Goal: Transaction & Acquisition: Purchase product/service

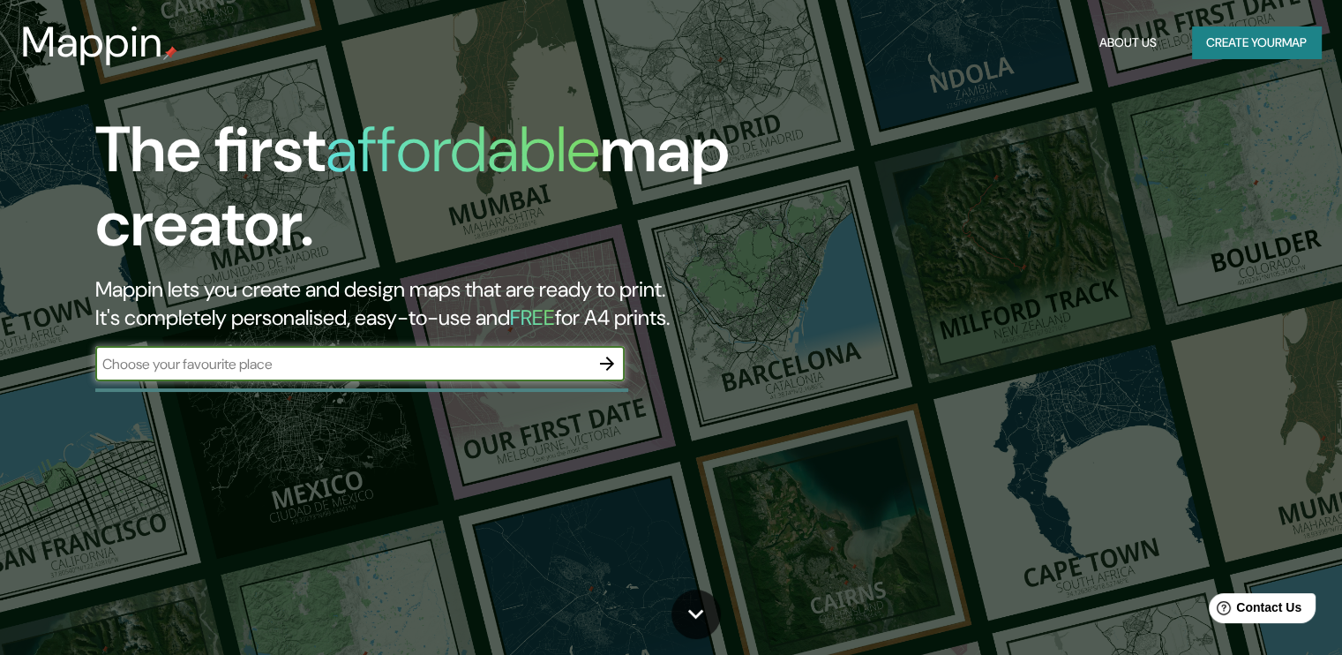
click at [299, 370] on input "text" at bounding box center [342, 364] width 494 height 20
click at [501, 367] on input "text" at bounding box center [342, 364] width 494 height 20
type input "[GEOGRAPHIC_DATA]"
click at [601, 359] on icon "button" at bounding box center [606, 363] width 21 height 21
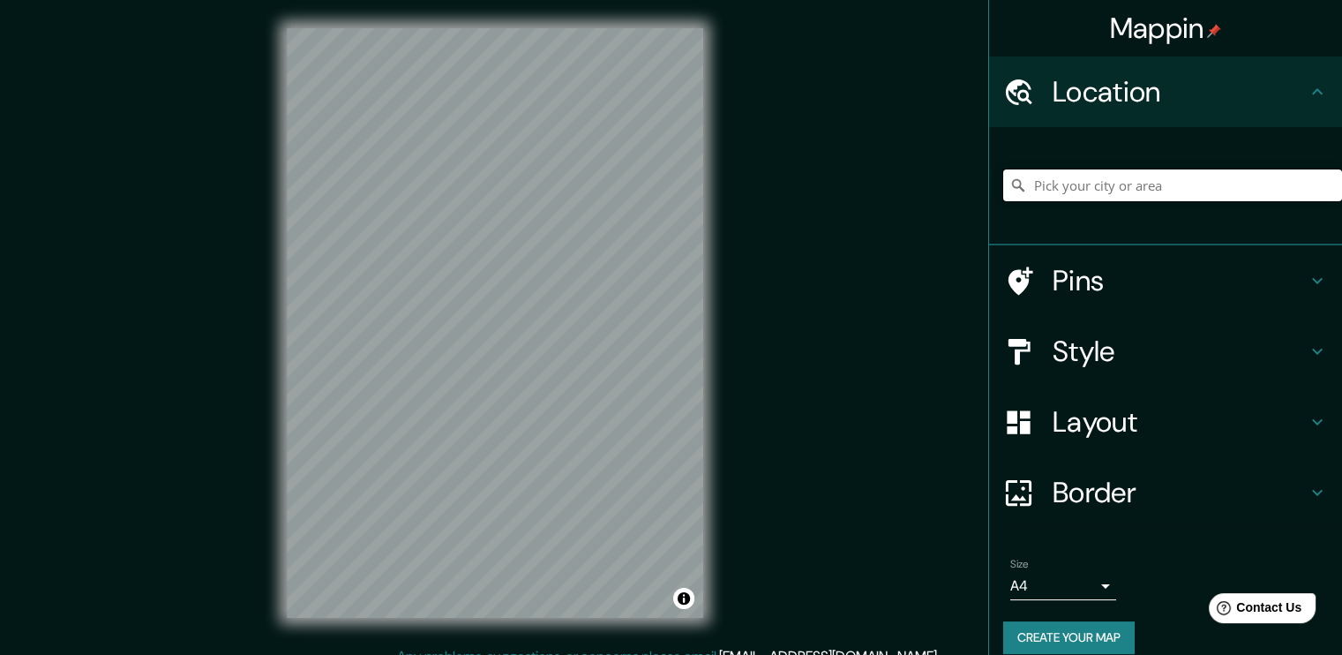
click at [1083, 187] on input "Pick your city or area" at bounding box center [1172, 185] width 339 height 32
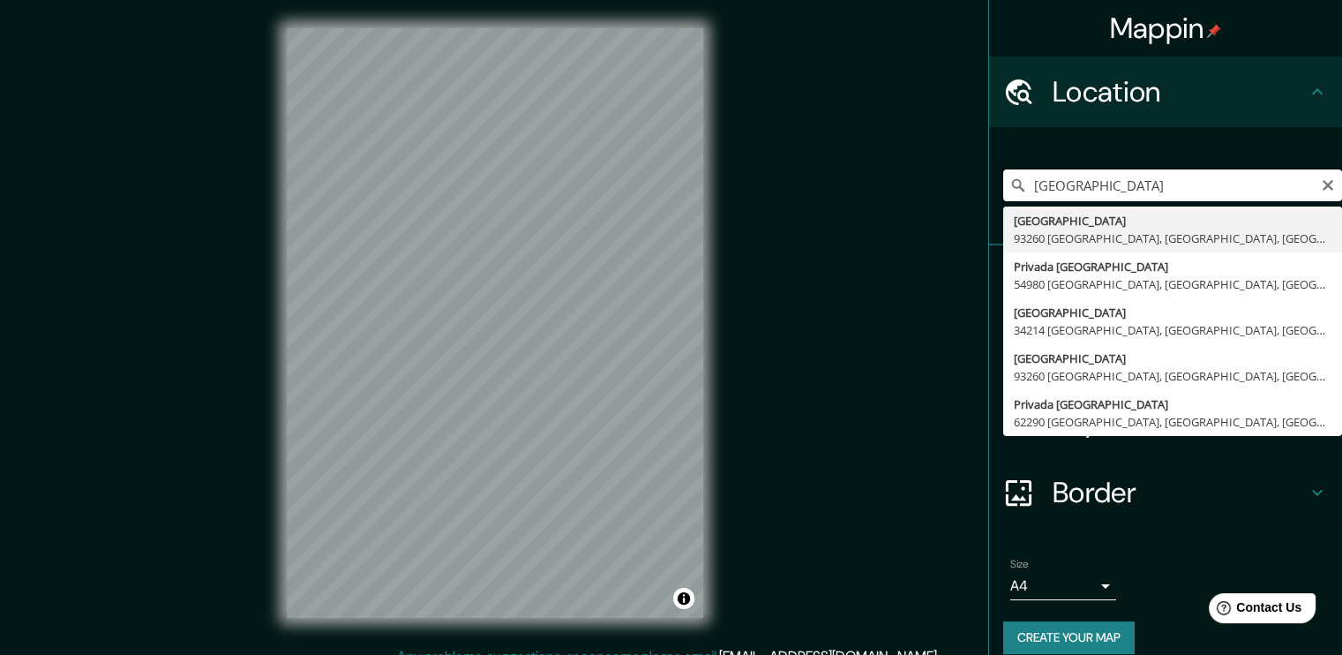
click at [1189, 188] on input "[GEOGRAPHIC_DATA]" at bounding box center [1172, 185] width 339 height 32
type input "merida parque de l"
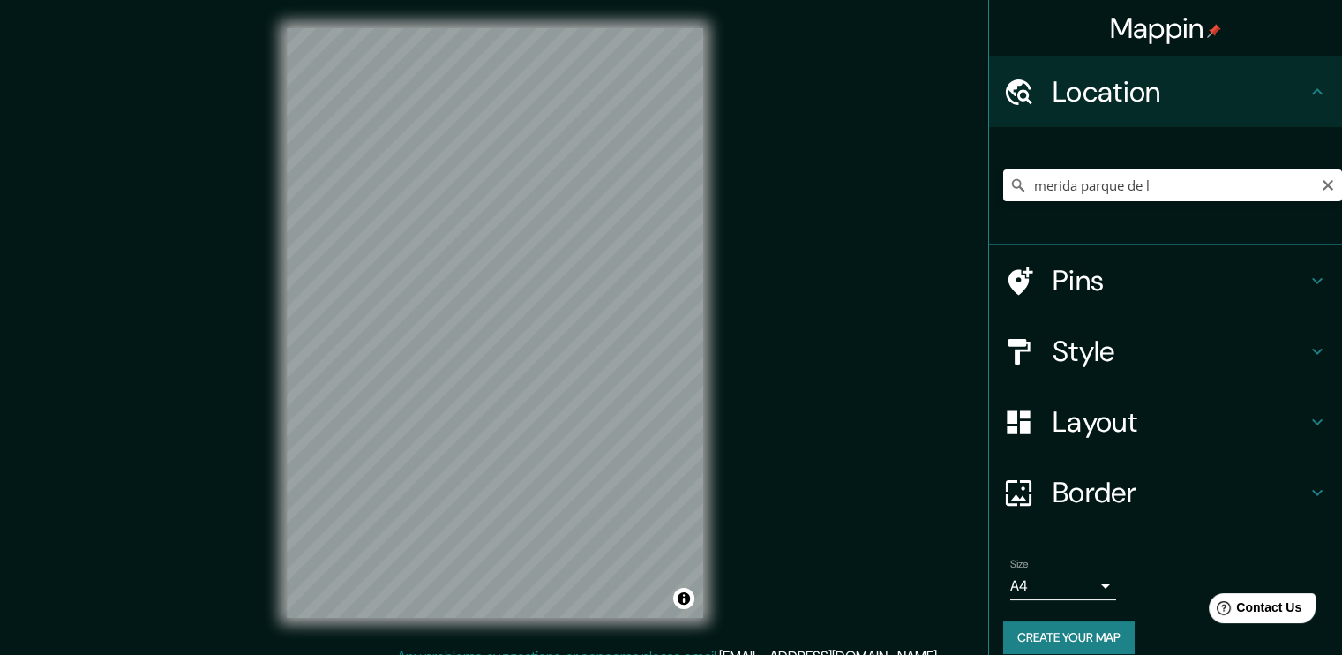
click at [1016, 339] on div "Mappin Location merida parque de l [GEOGRAPHIC_DATA] 06894 [GEOGRAPHIC_DATA], […" at bounding box center [671, 337] width 1342 height 674
click at [741, 209] on div "Mappin Location merida parque de l [GEOGRAPHIC_DATA] 06894 [GEOGRAPHIC_DATA], […" at bounding box center [671, 337] width 1342 height 674
click at [1091, 184] on input "merida parque de l" at bounding box center [1172, 185] width 339 height 32
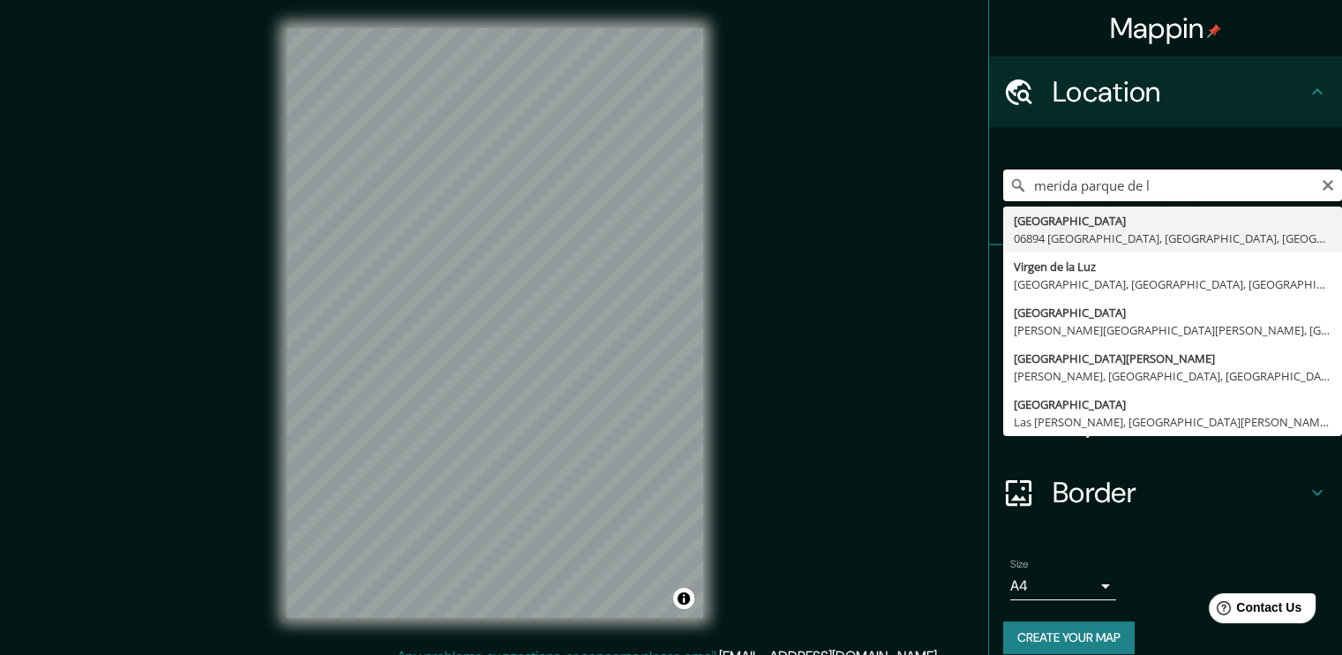
click at [1214, 195] on input "merida parque de l" at bounding box center [1172, 185] width 339 height 32
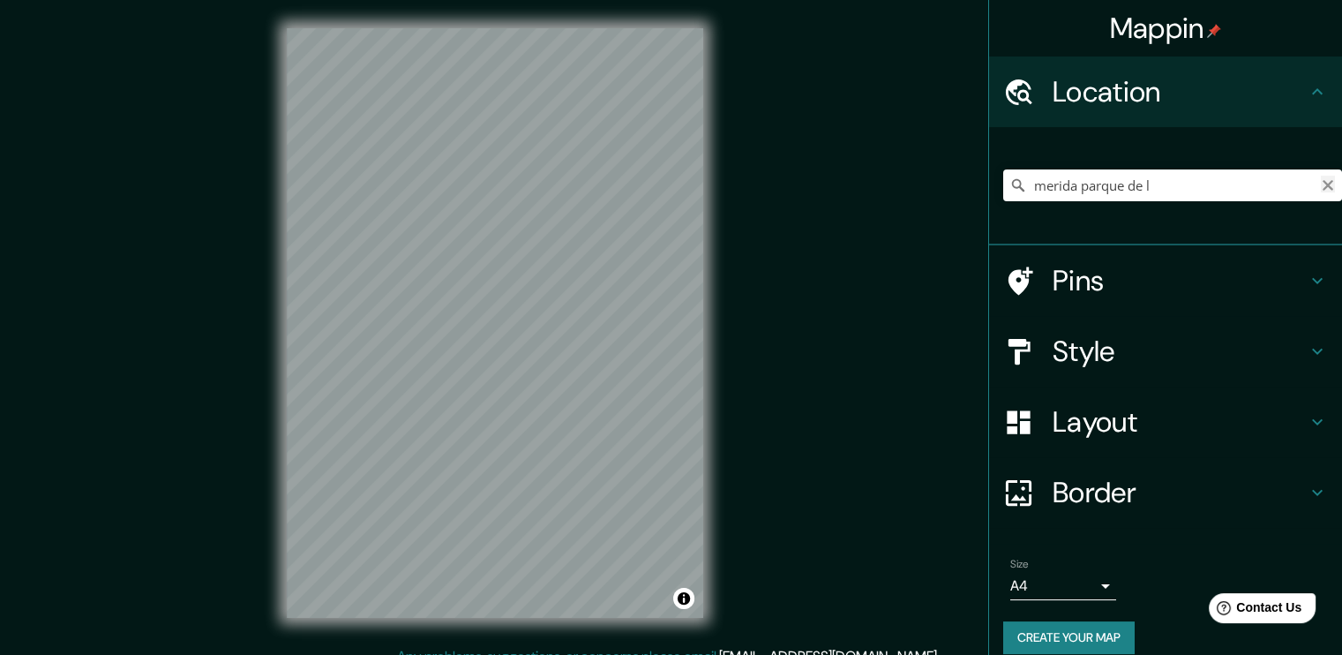
click at [1321, 187] on icon "Clear" at bounding box center [1328, 185] width 14 height 14
click at [1091, 293] on h4 "Pins" at bounding box center [1180, 280] width 254 height 35
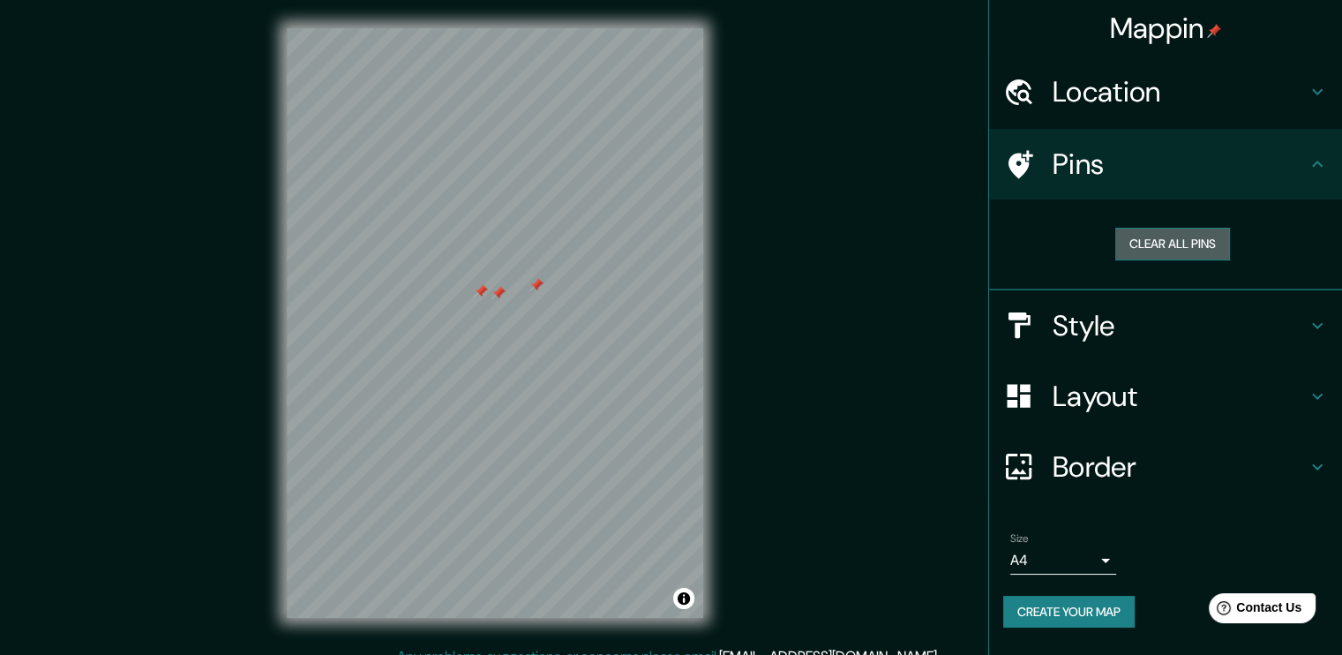
click at [1195, 236] on button "Clear all pins" at bounding box center [1172, 244] width 115 height 33
click at [785, 495] on div "Mappin Location [GEOGRAPHIC_DATA] 06894 [GEOGRAPHIC_DATA], [GEOGRAPHIC_DATA], […" at bounding box center [671, 337] width 1342 height 674
click at [760, 320] on div "Mappin Location [GEOGRAPHIC_DATA] 06894 [GEOGRAPHIC_DATA], [GEOGRAPHIC_DATA], […" at bounding box center [671, 337] width 1342 height 674
click at [1113, 340] on h4 "Style" at bounding box center [1180, 325] width 254 height 35
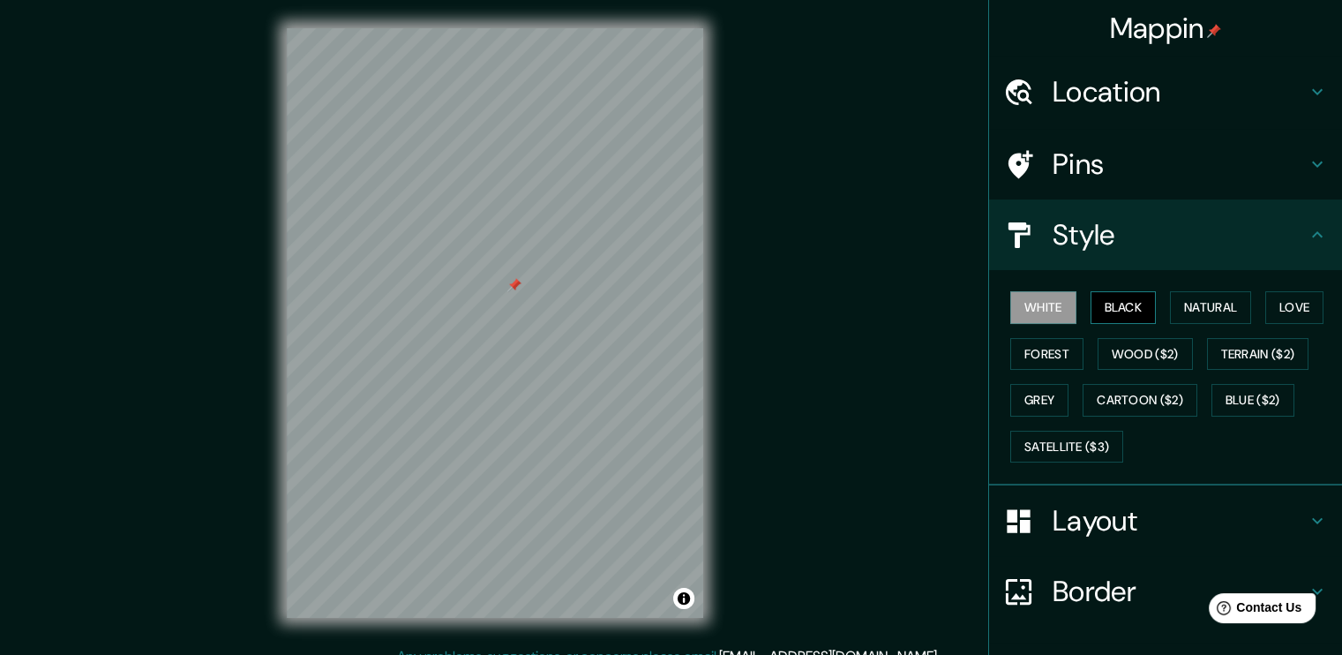
click at [1115, 304] on button "Black" at bounding box center [1124, 307] width 66 height 33
click at [1189, 306] on button "Natural" at bounding box center [1210, 307] width 81 height 33
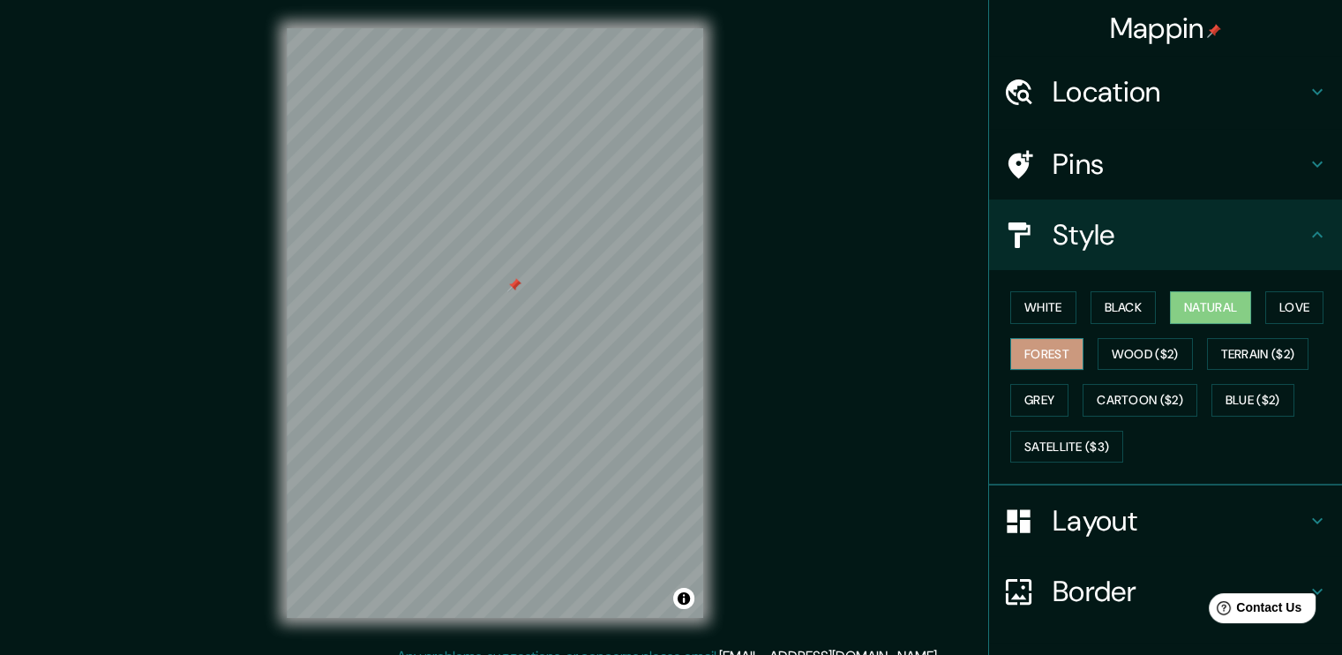
click at [1041, 341] on button "Forest" at bounding box center [1046, 354] width 73 height 33
click at [1203, 302] on button "Natural" at bounding box center [1210, 307] width 81 height 33
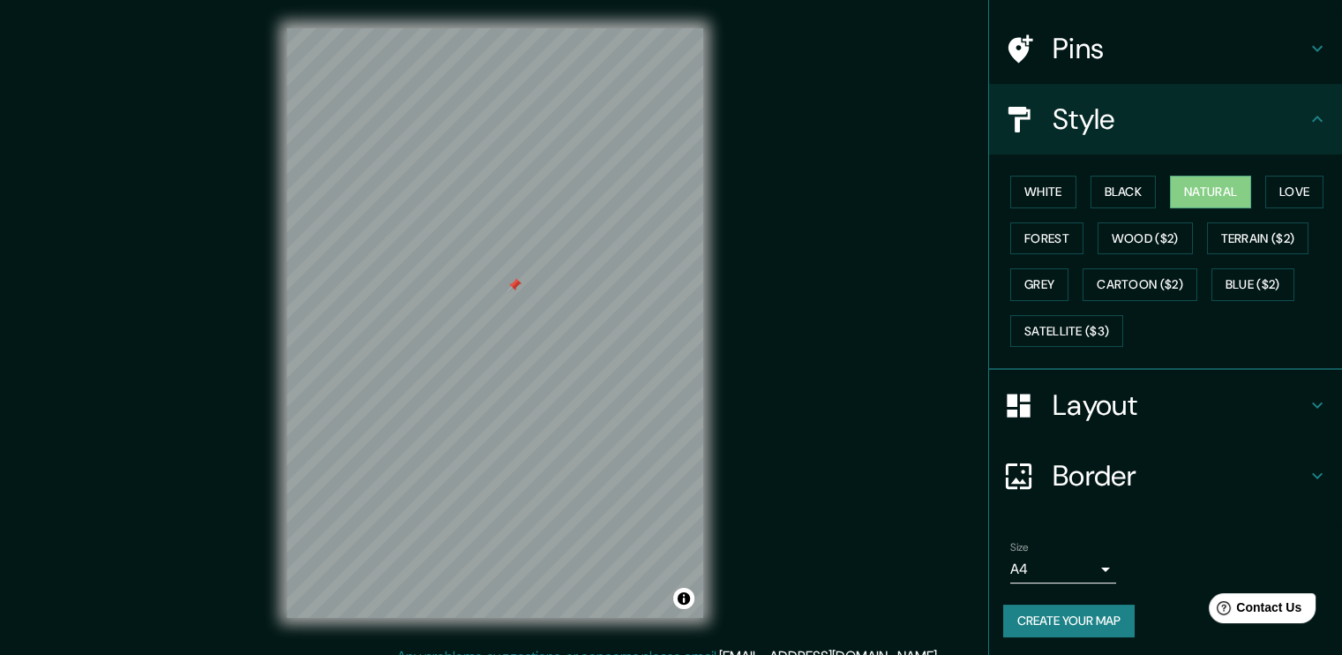
click at [1161, 401] on h4 "Layout" at bounding box center [1180, 404] width 254 height 35
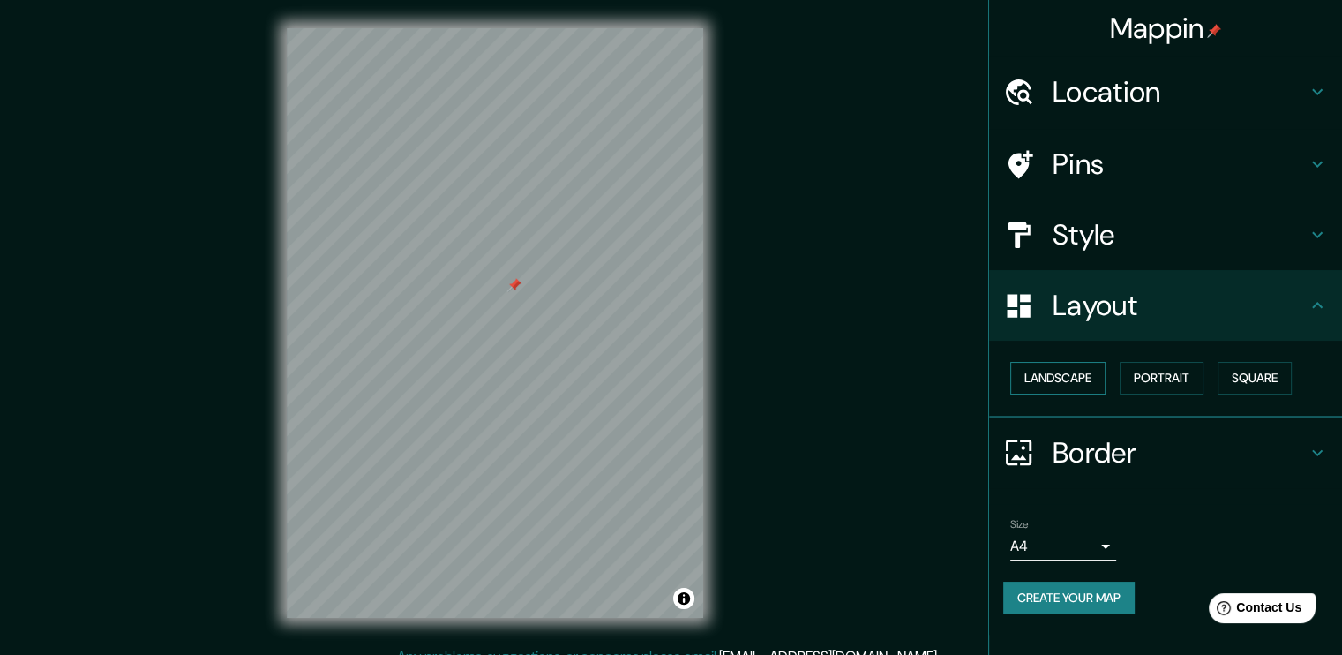
click at [1088, 385] on button "Landscape" at bounding box center [1057, 378] width 95 height 33
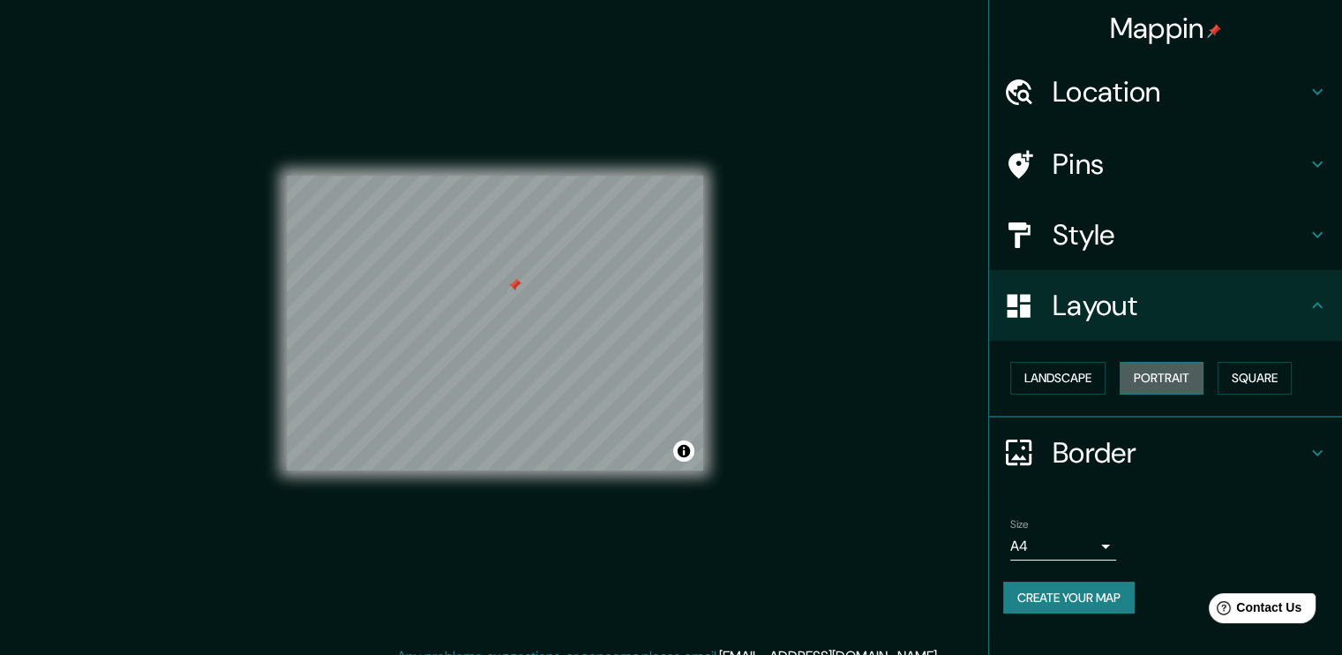
click at [1154, 380] on button "Portrait" at bounding box center [1162, 378] width 84 height 33
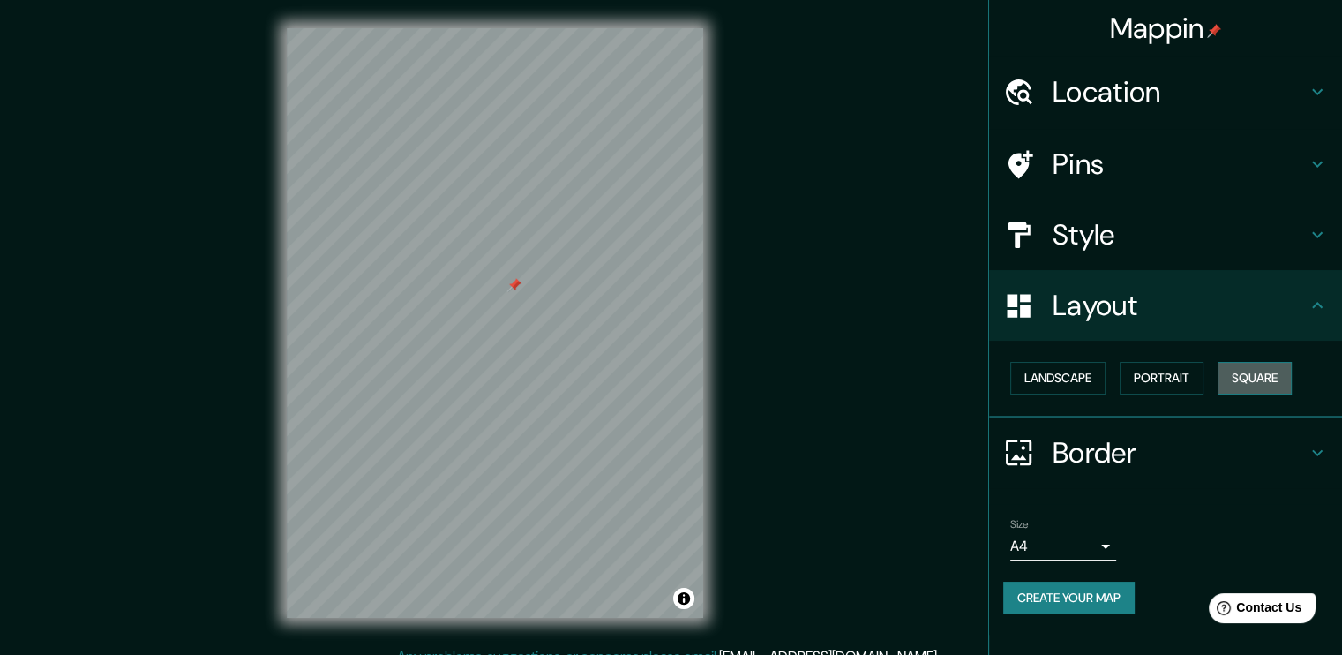
click at [1239, 384] on button "Square" at bounding box center [1255, 378] width 74 height 33
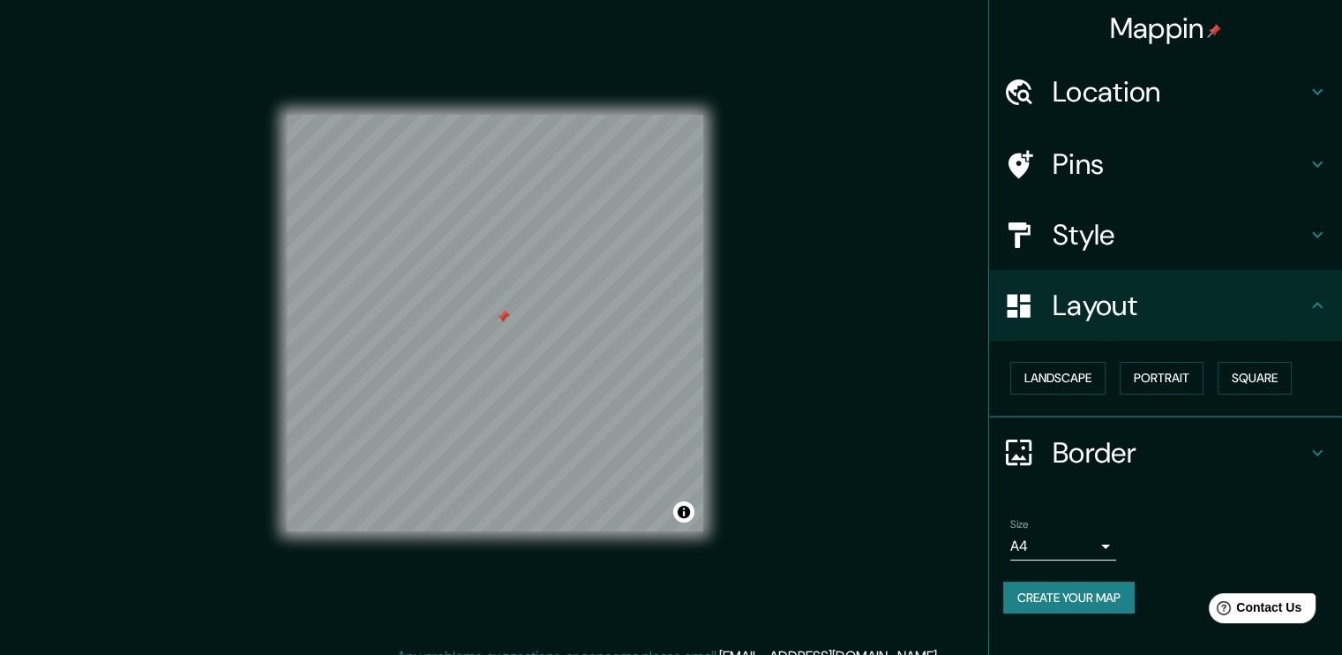
scroll to position [19, 0]
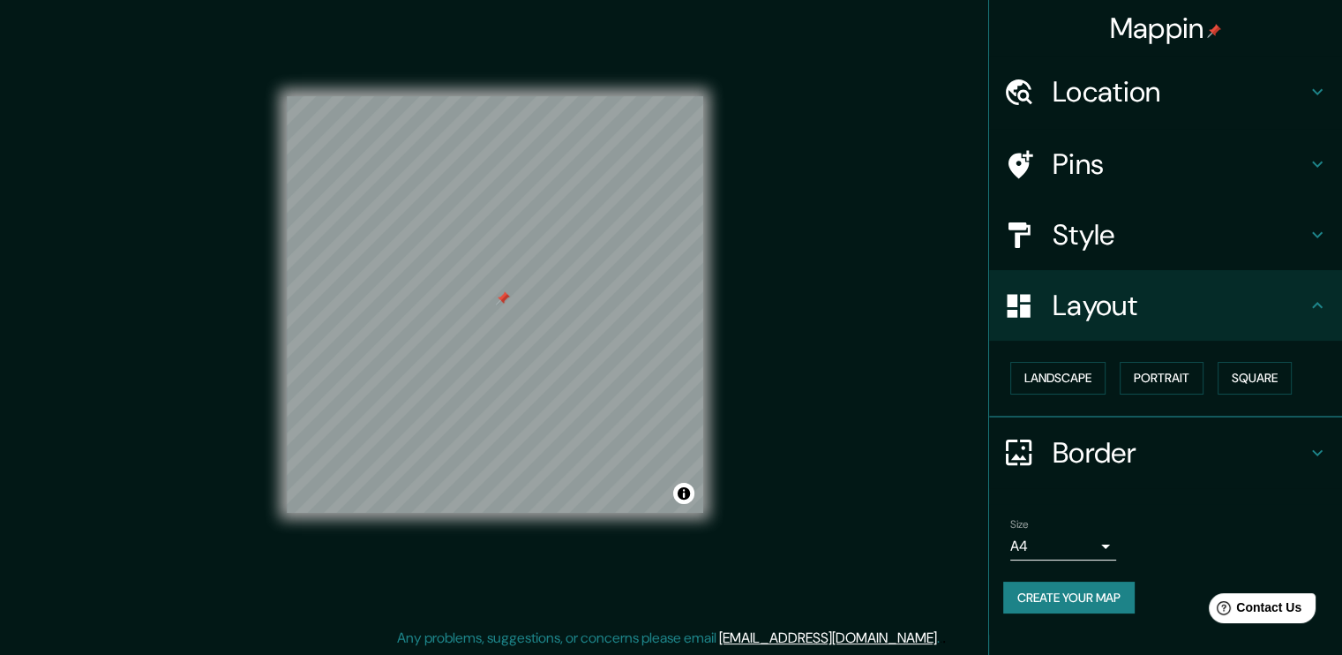
click at [1105, 444] on h4 "Border" at bounding box center [1180, 452] width 254 height 35
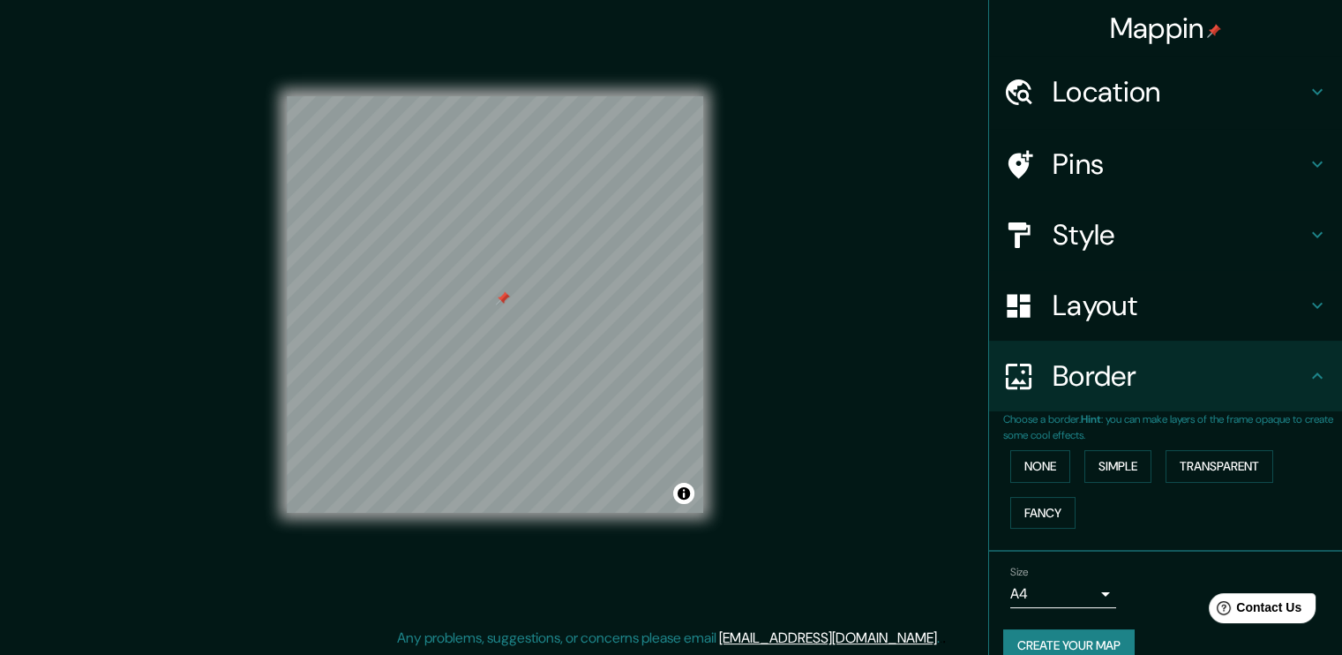
scroll to position [26, 0]
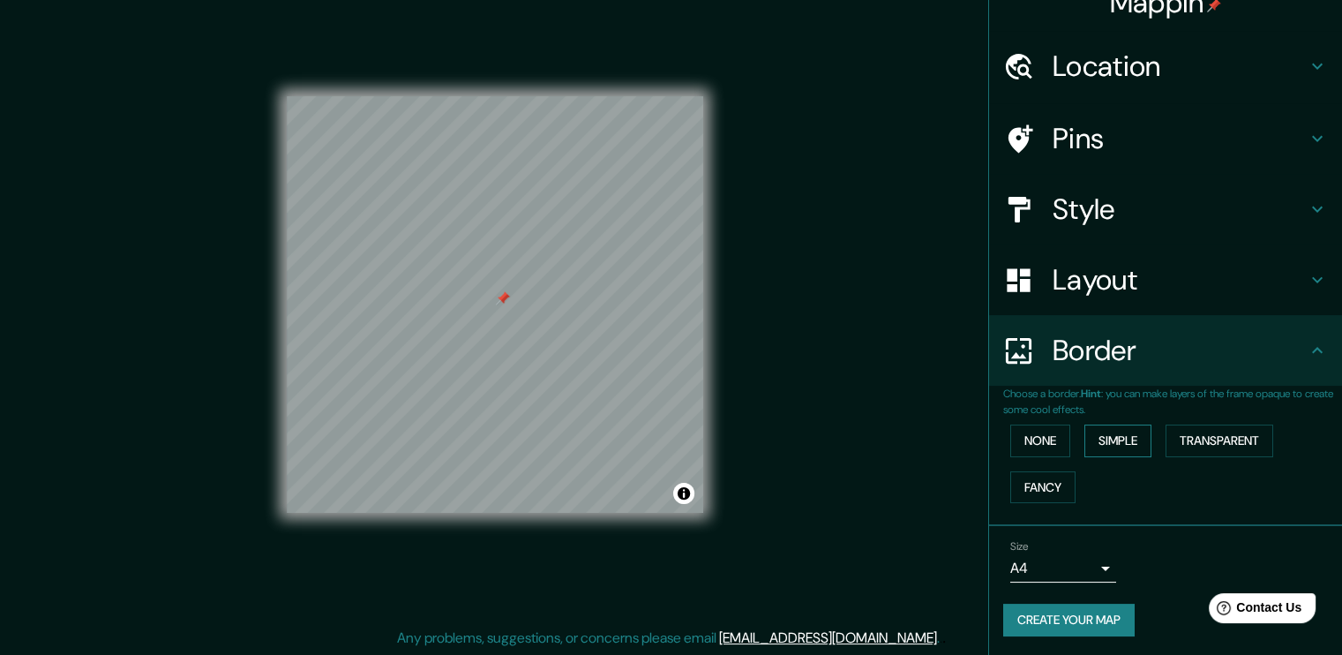
click at [1117, 450] on button "Simple" at bounding box center [1117, 440] width 67 height 33
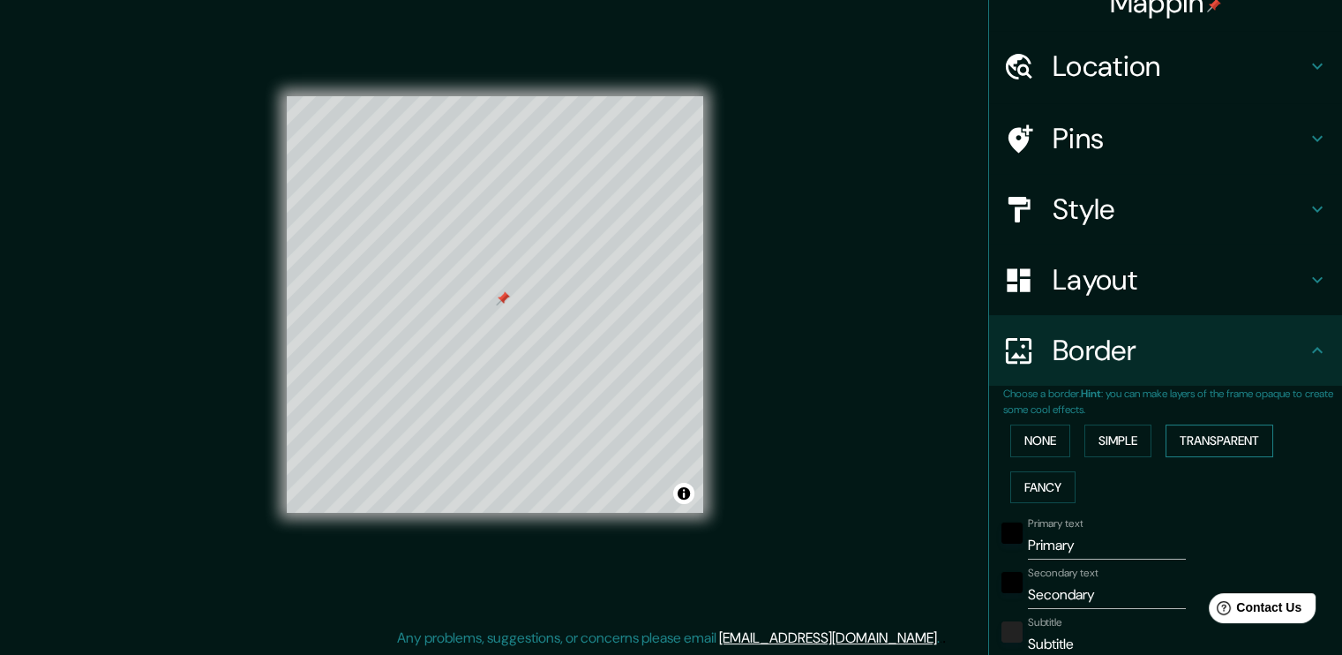
click at [1208, 447] on button "Transparent" at bounding box center [1220, 440] width 108 height 33
click at [1048, 486] on button "Fancy" at bounding box center [1042, 487] width 65 height 33
drag, startPoint x: 1033, startPoint y: 472, endPoint x: 1007, endPoint y: 440, distance: 41.3
click at [1027, 468] on div "None Simple Transparent Fancy" at bounding box center [1172, 463] width 339 height 93
click at [1010, 439] on button "None" at bounding box center [1040, 440] width 60 height 33
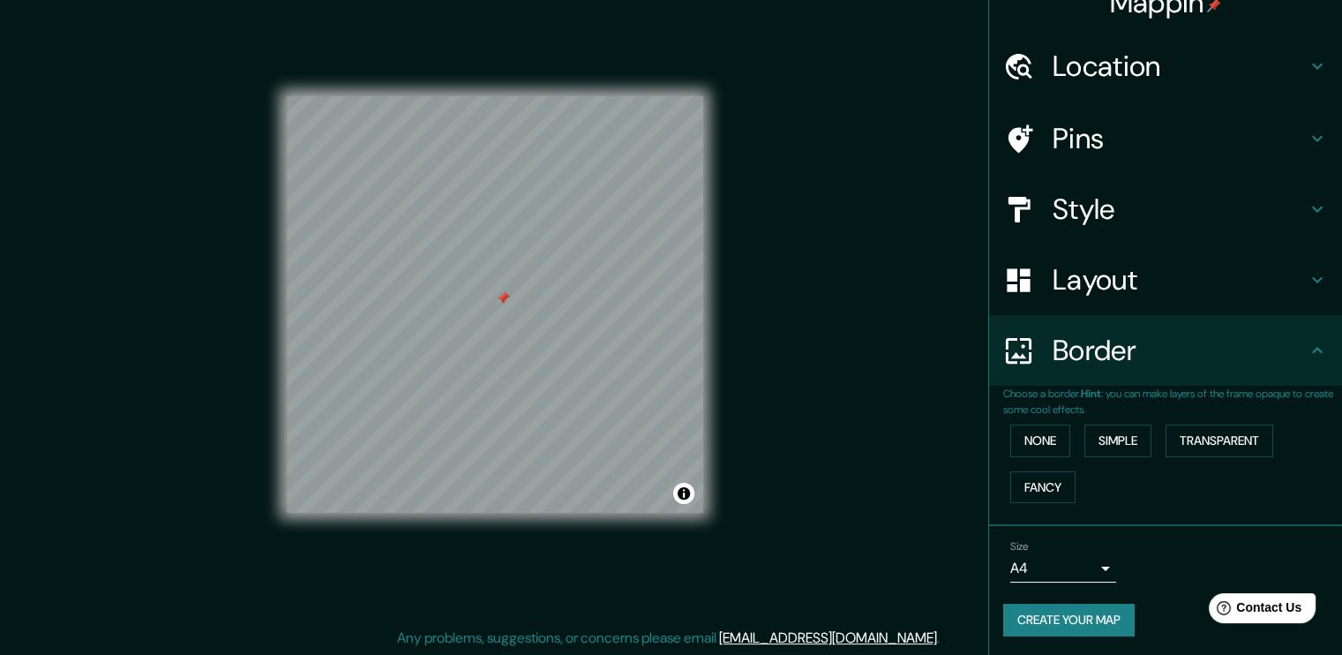
click at [1077, 551] on div "Size A4 single" at bounding box center [1063, 561] width 106 height 42
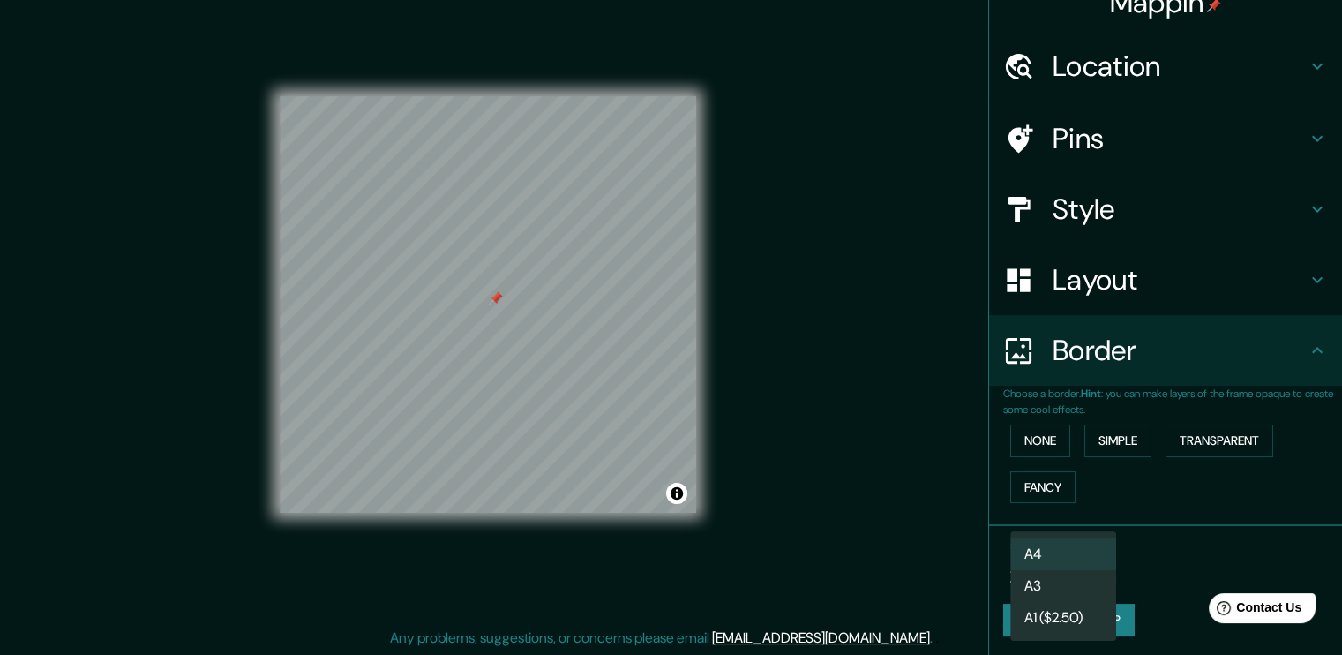
click at [1080, 562] on body "Mappin Location [GEOGRAPHIC_DATA] 06894 [GEOGRAPHIC_DATA], [GEOGRAPHIC_DATA], […" at bounding box center [671, 308] width 1342 height 655
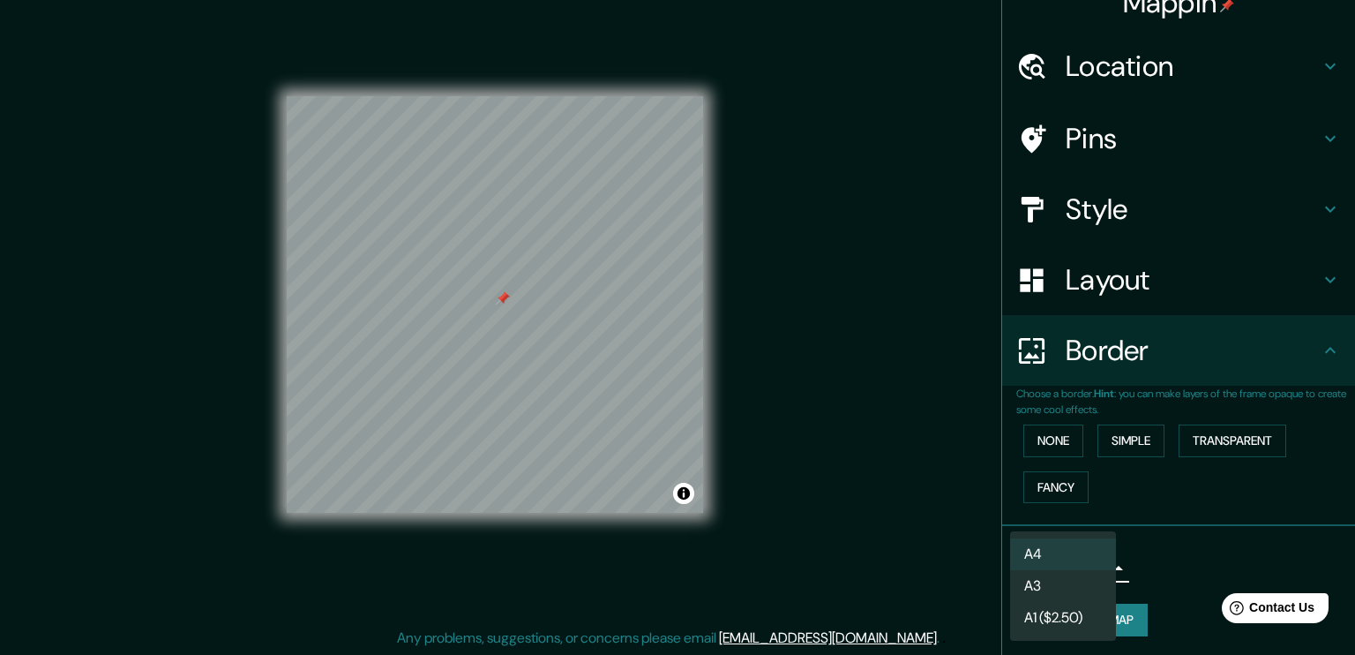
click at [1158, 549] on div at bounding box center [677, 327] width 1355 height 655
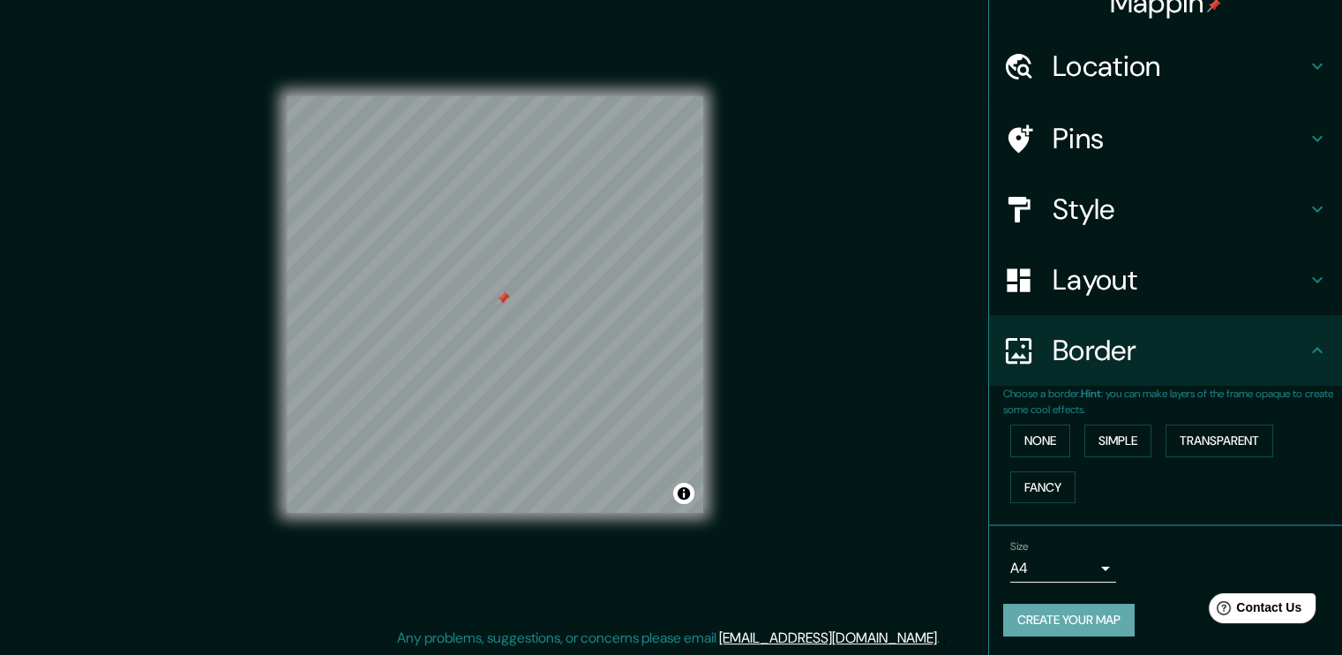
click at [1078, 624] on button "Create your map" at bounding box center [1068, 619] width 131 height 33
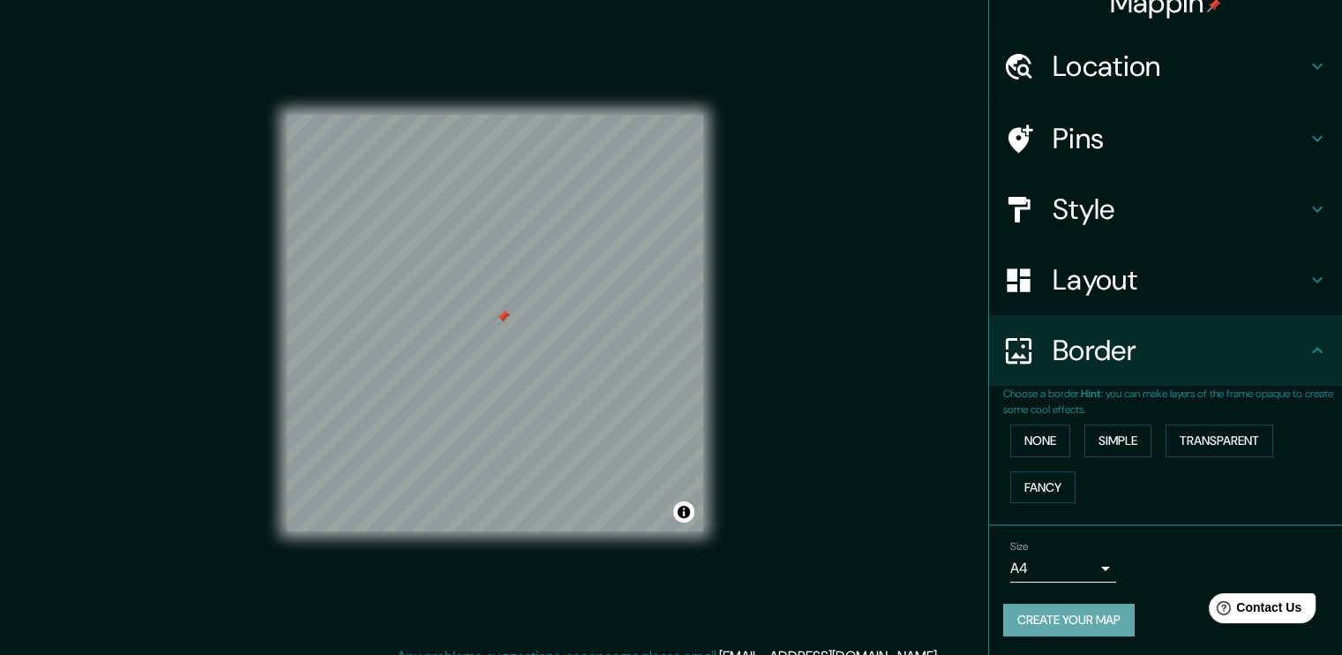
click at [1119, 628] on button "Create your map" at bounding box center [1068, 619] width 131 height 33
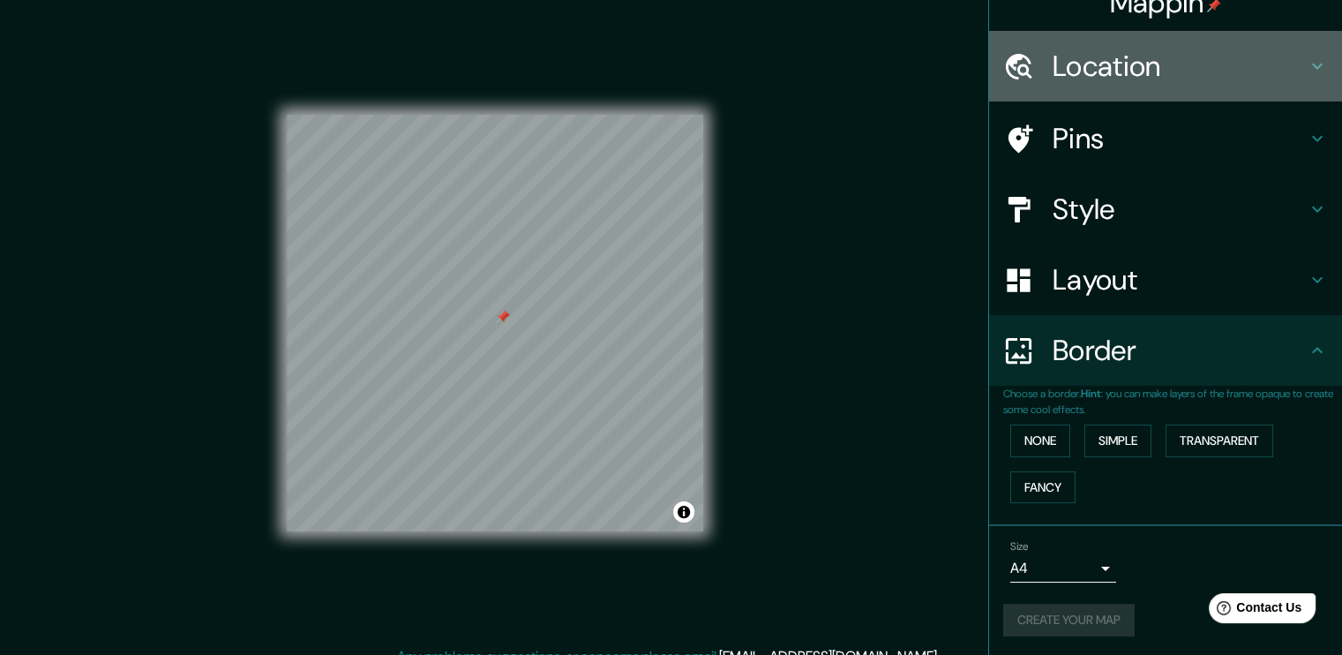
click at [1143, 49] on h4 "Location" at bounding box center [1180, 66] width 254 height 35
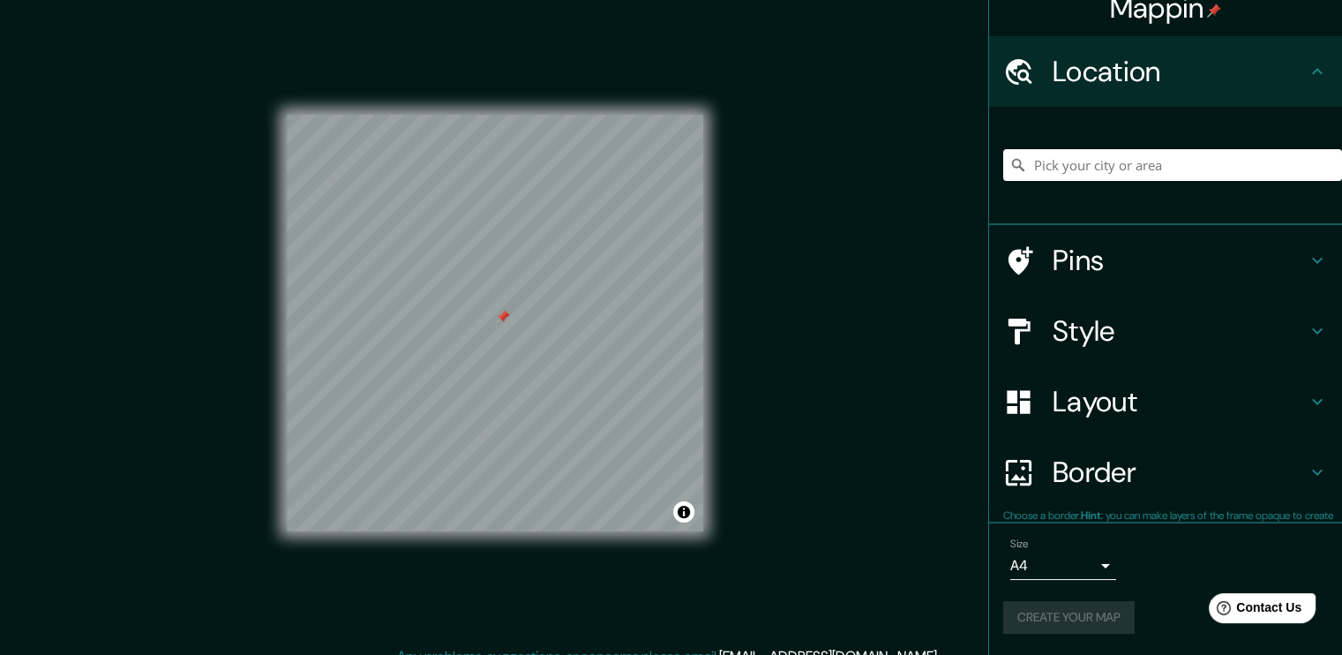
scroll to position [19, 0]
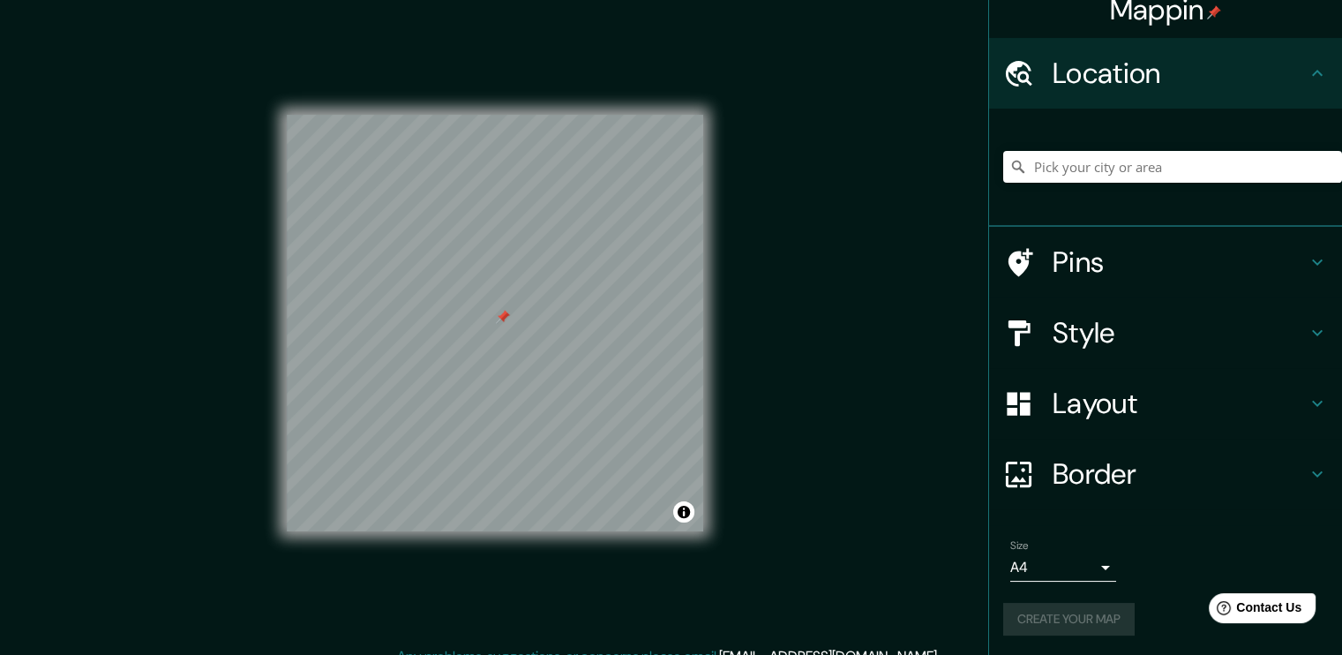
click at [1121, 240] on div "Pins" at bounding box center [1165, 262] width 353 height 71
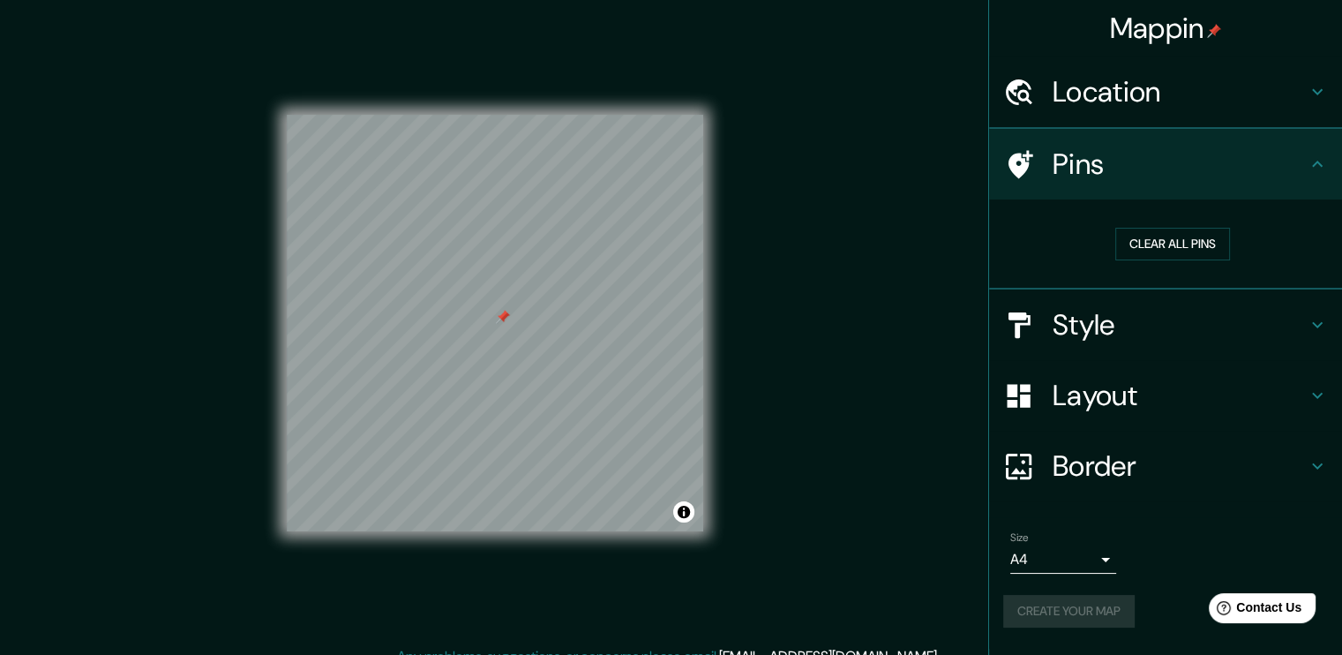
scroll to position [0, 0]
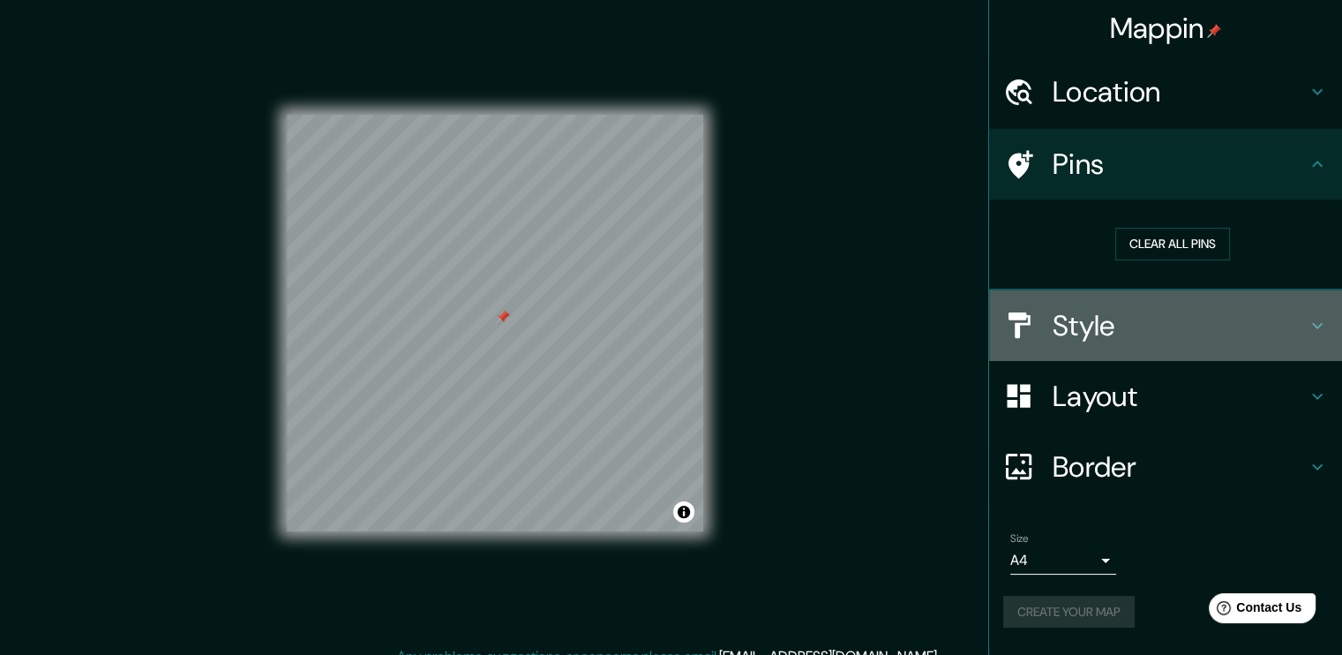
click at [1140, 320] on h4 "Style" at bounding box center [1180, 325] width 254 height 35
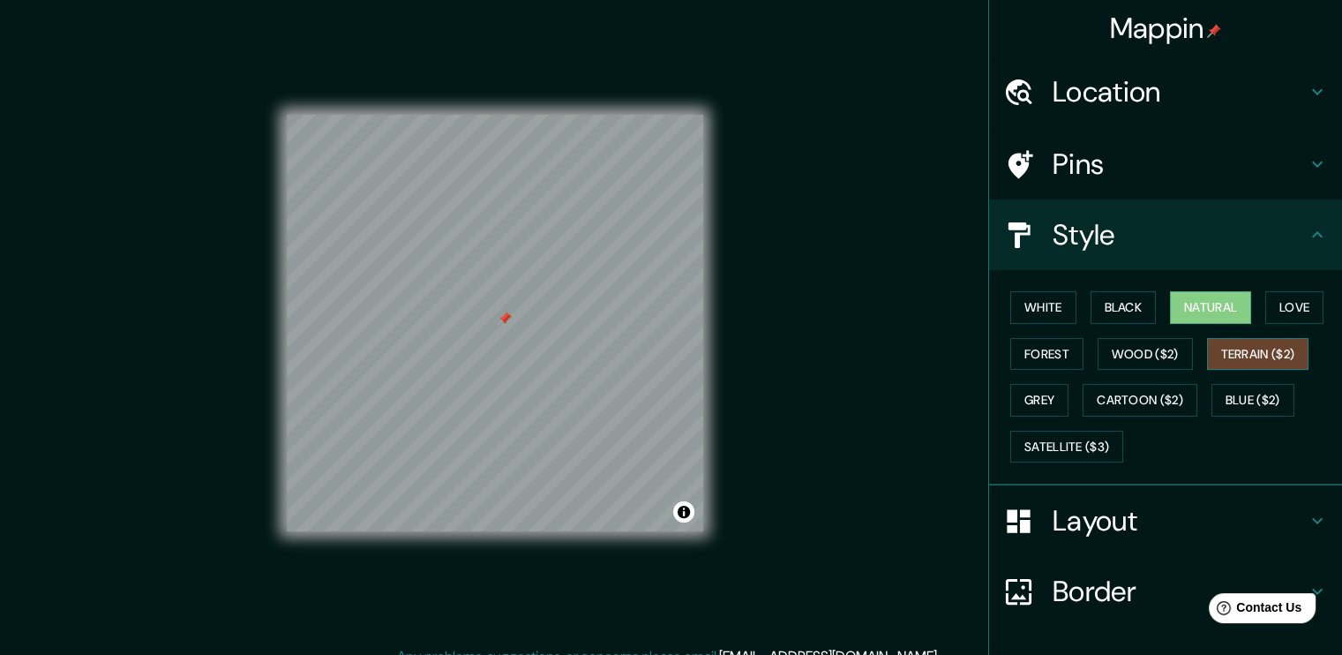
scroll to position [116, 0]
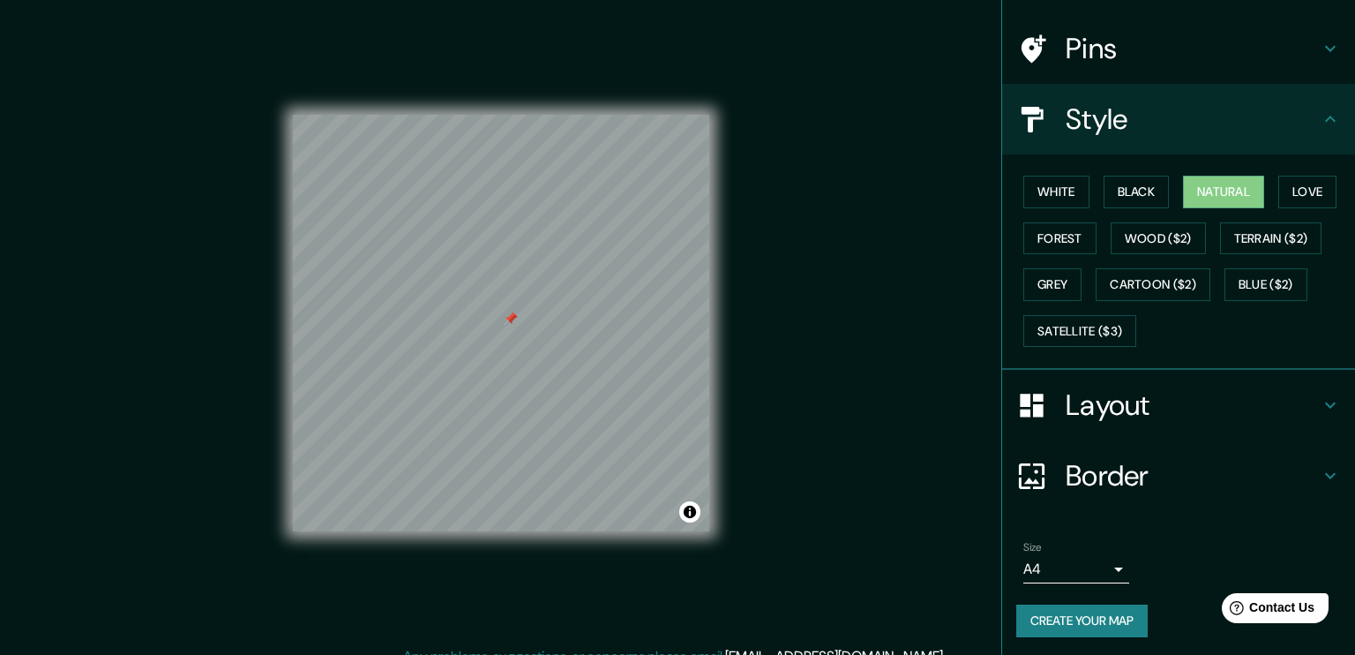
click at [1089, 573] on body "Mappin Location [GEOGRAPHIC_DATA] 06894 [GEOGRAPHIC_DATA], [GEOGRAPHIC_DATA], […" at bounding box center [677, 327] width 1355 height 655
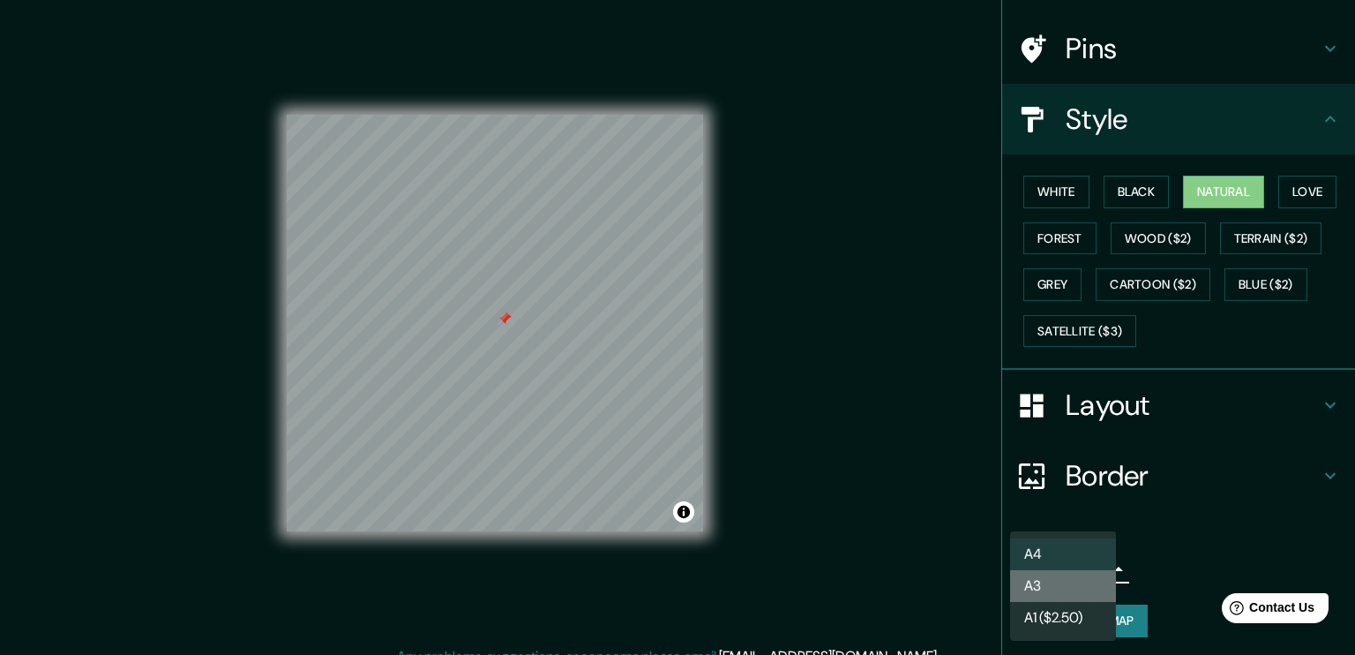
click at [1077, 581] on li "A3" at bounding box center [1063, 586] width 106 height 32
type input "a4"
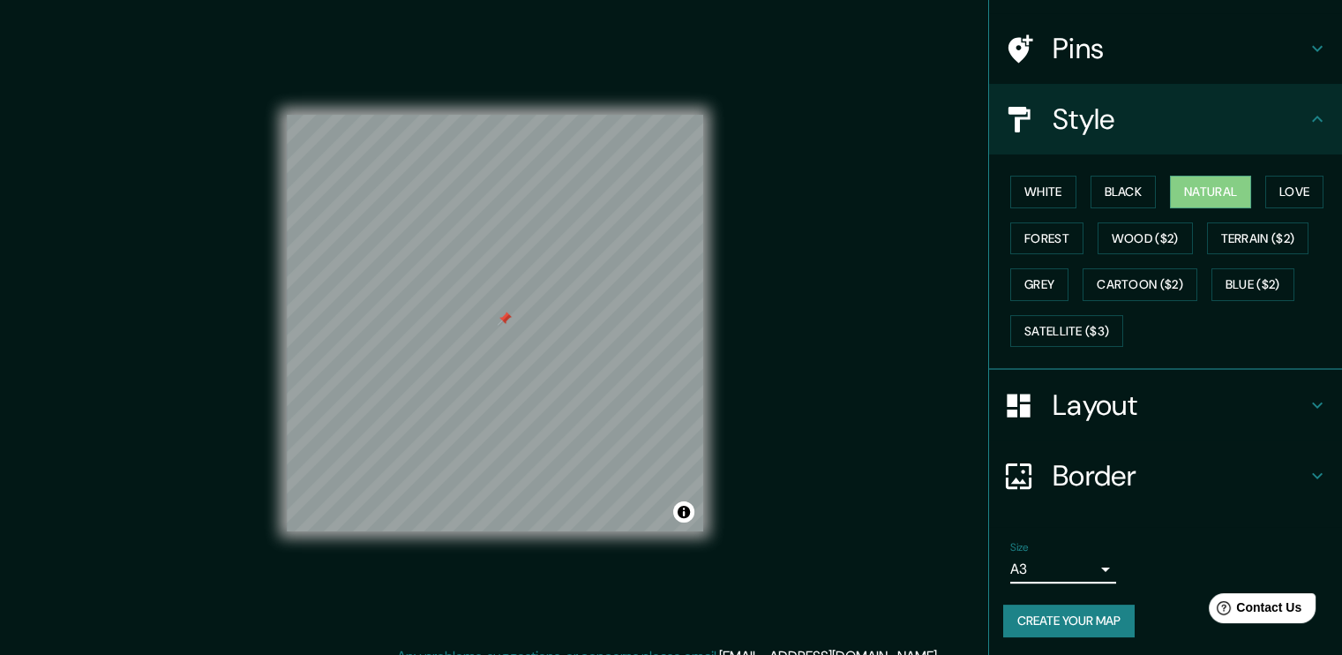
click at [1115, 609] on button "Create your map" at bounding box center [1068, 620] width 131 height 33
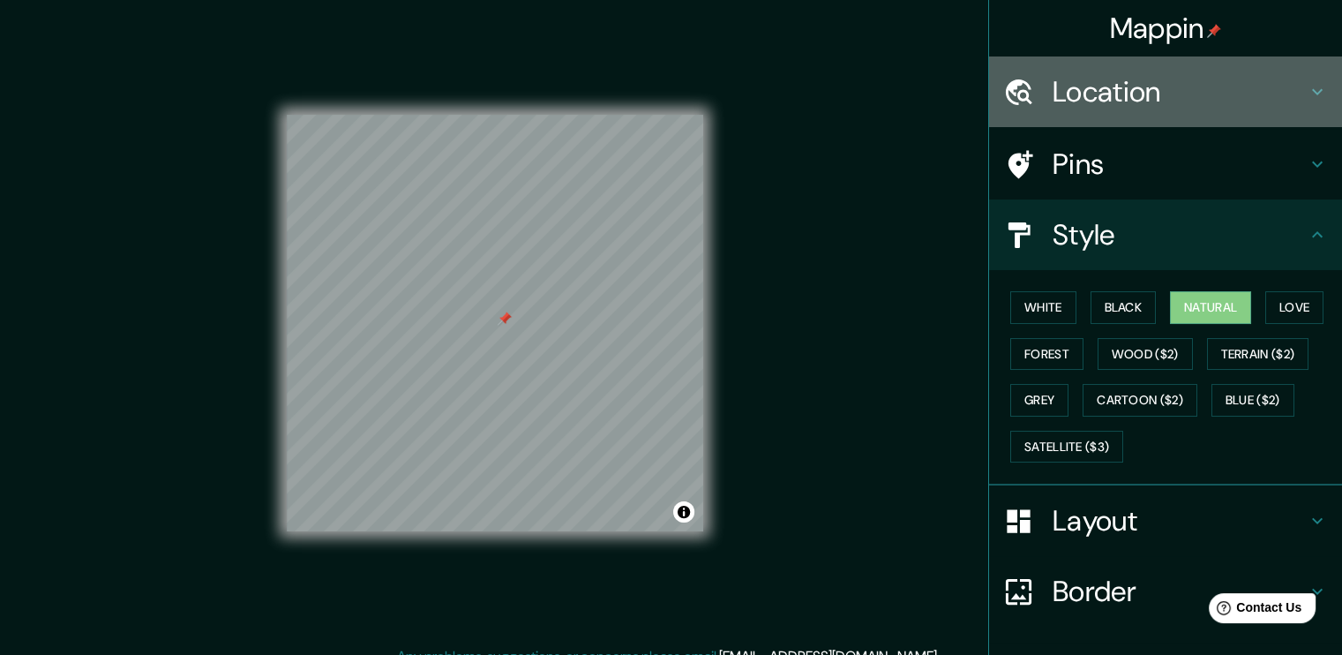
click at [1252, 93] on h4 "Location" at bounding box center [1180, 91] width 254 height 35
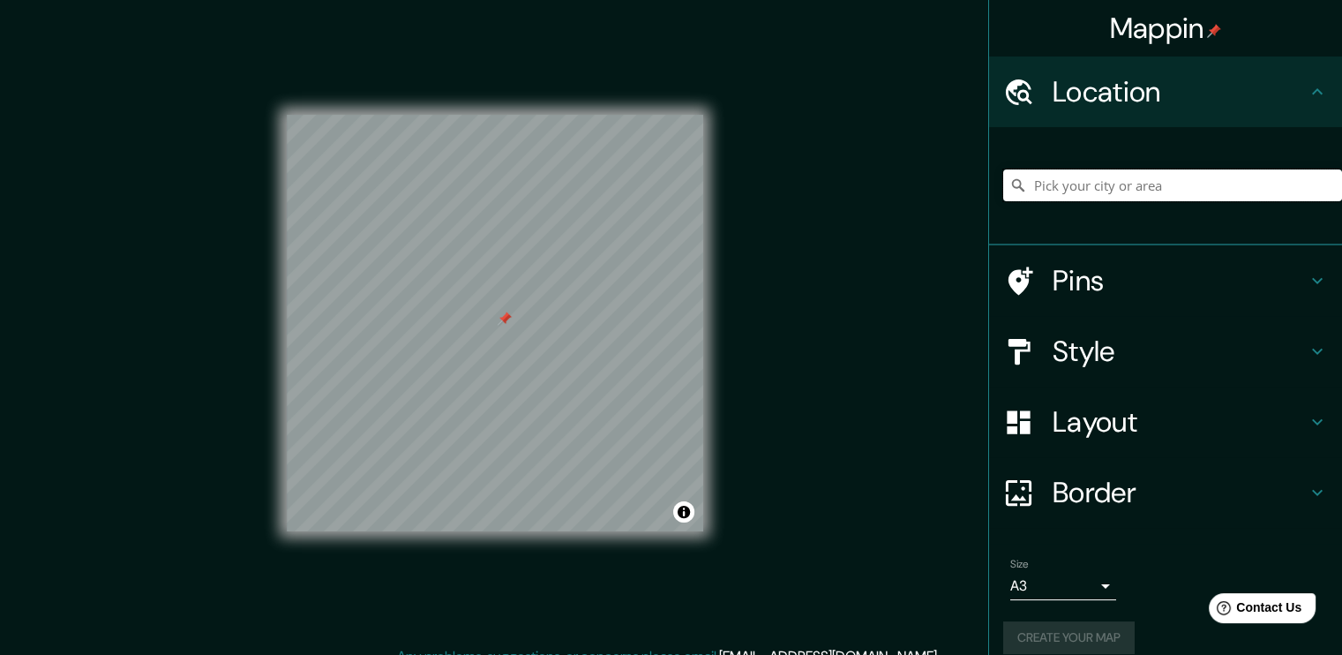
click at [1164, 183] on input "Pick your city or area" at bounding box center [1172, 185] width 339 height 32
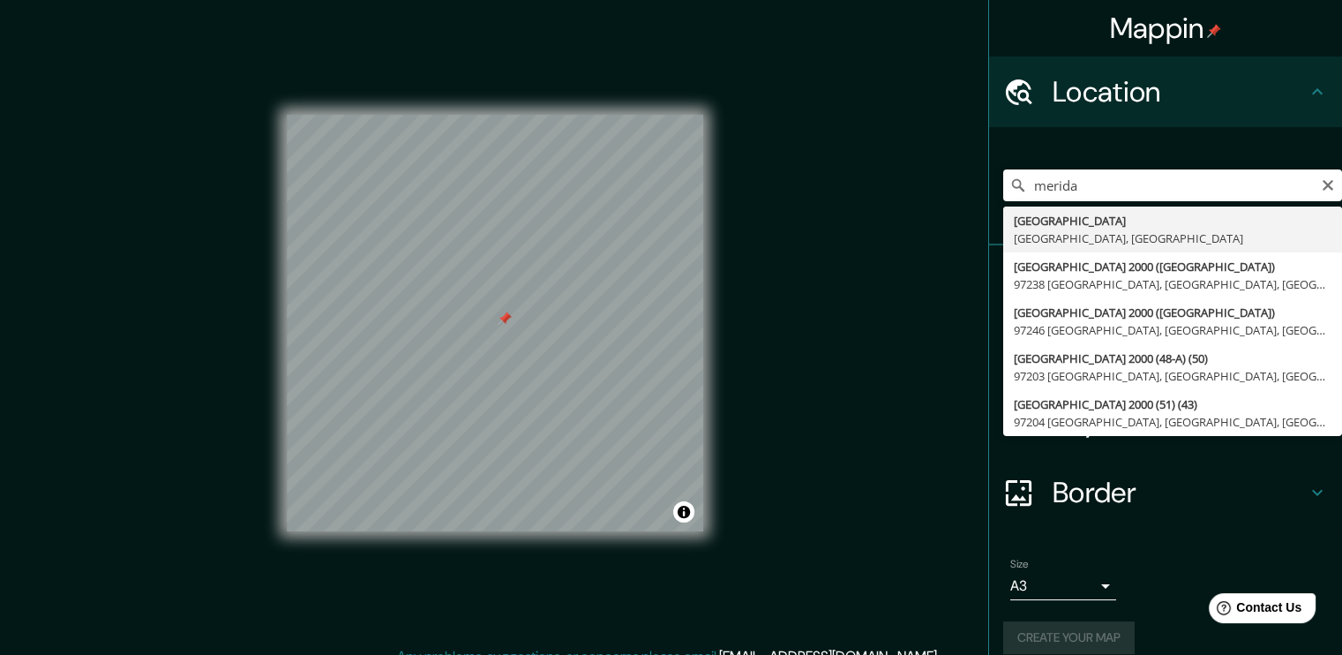
type input "[GEOGRAPHIC_DATA], [GEOGRAPHIC_DATA], [GEOGRAPHIC_DATA]"
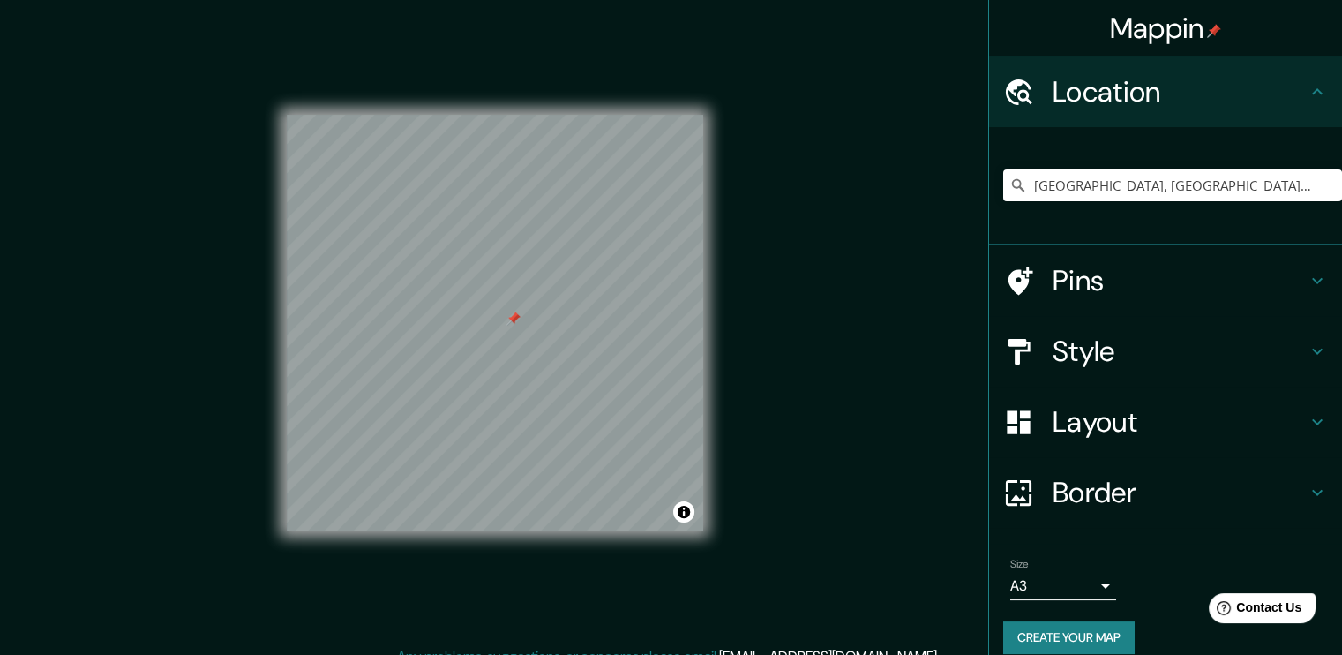
scroll to position [19, 0]
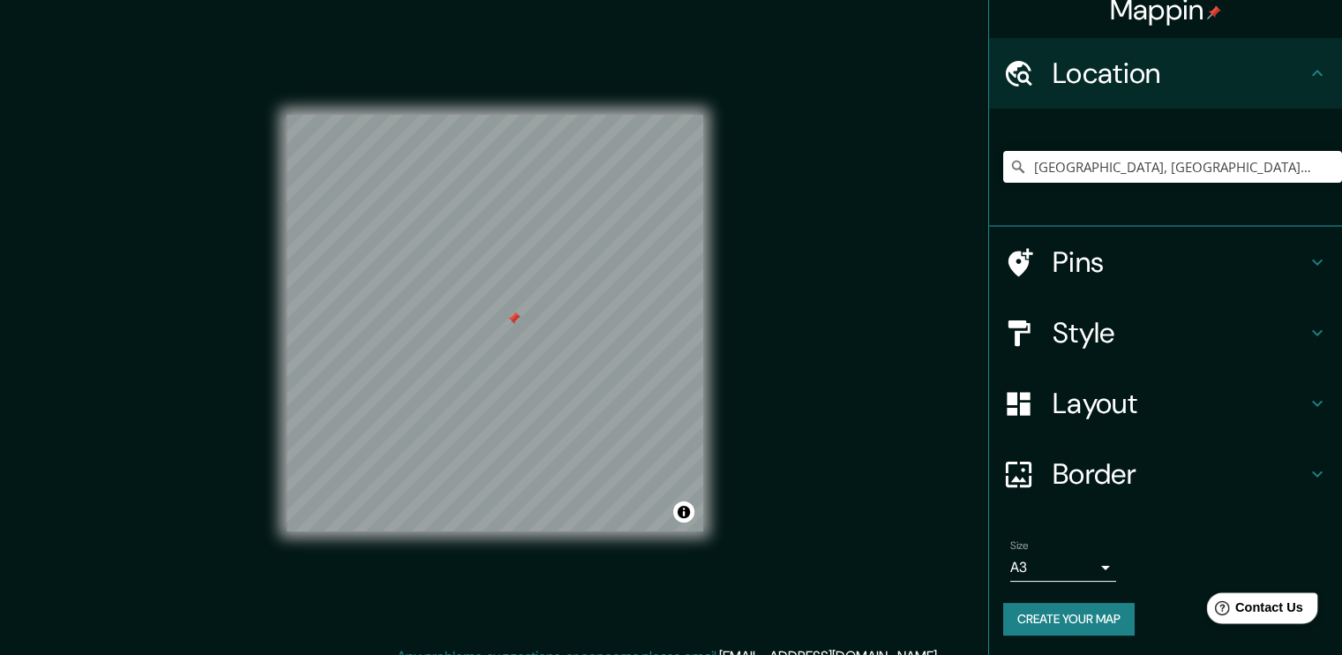
click at [1248, 607] on span "Contact Us" at bounding box center [1269, 607] width 68 height 15
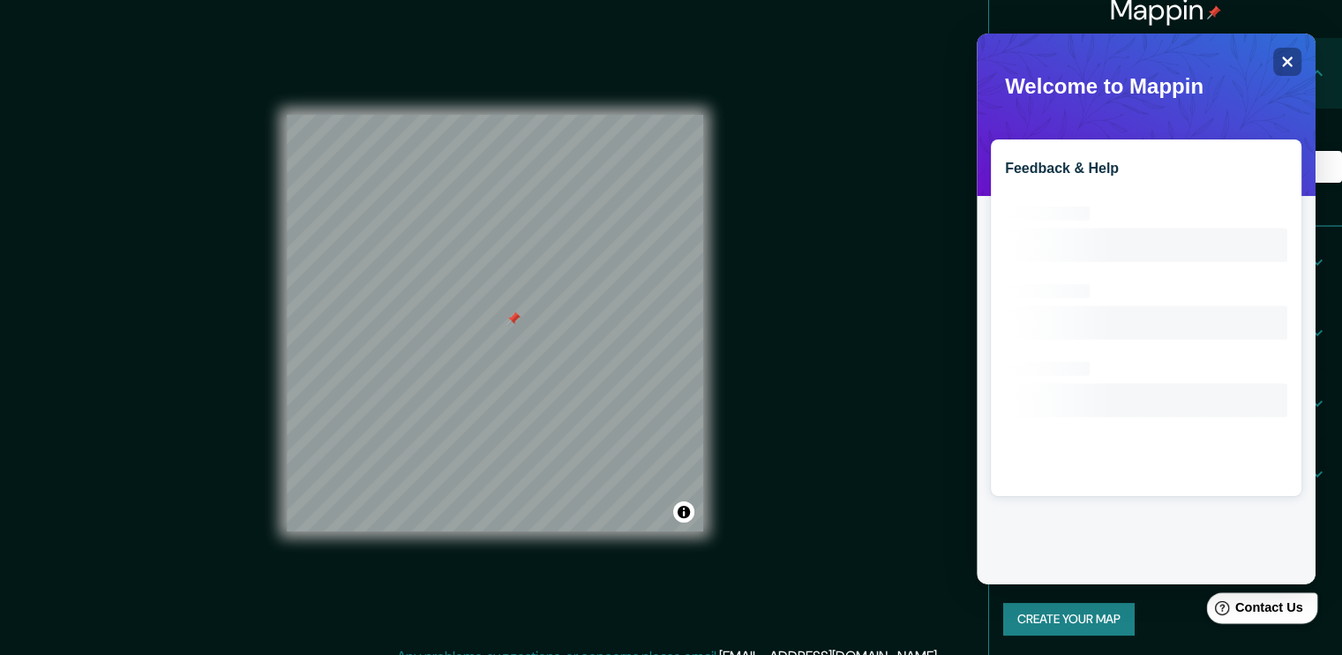
scroll to position [0, 0]
click at [1278, 41] on div "Welcome to Mappin Close Feedback & Help Loading interface..." at bounding box center [1146, 41] width 325 height 0
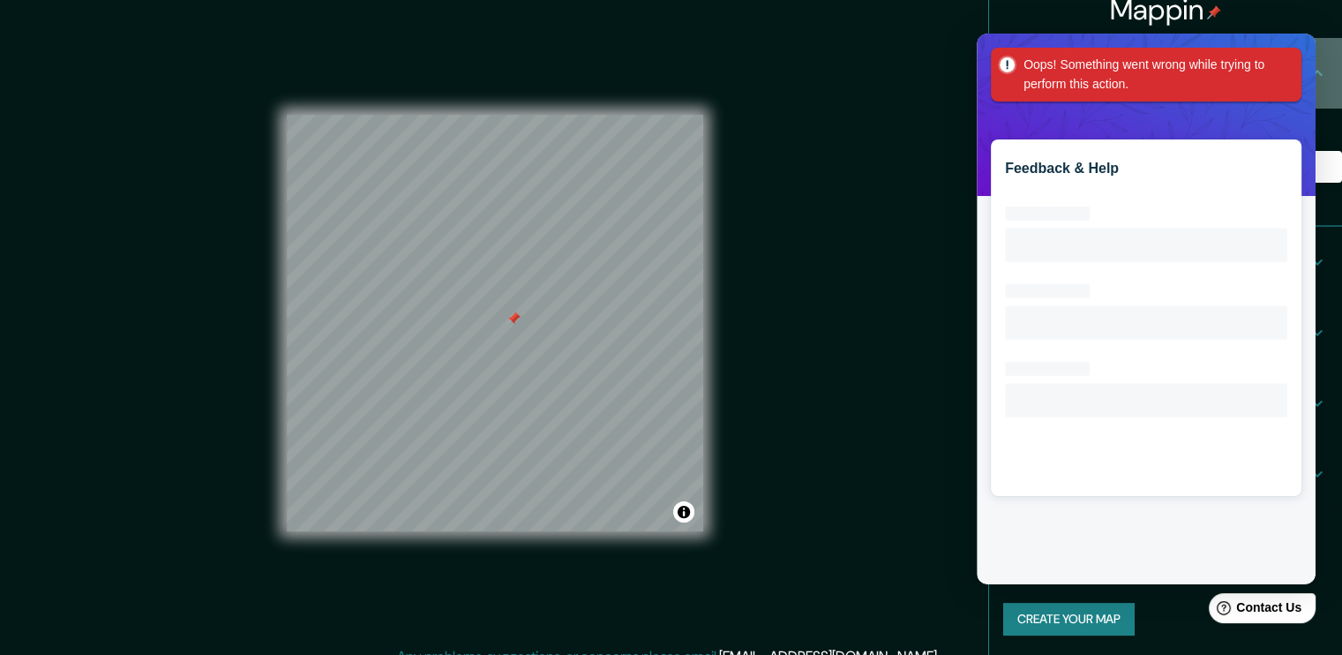
click at [1325, 96] on div "Location" at bounding box center [1165, 73] width 353 height 71
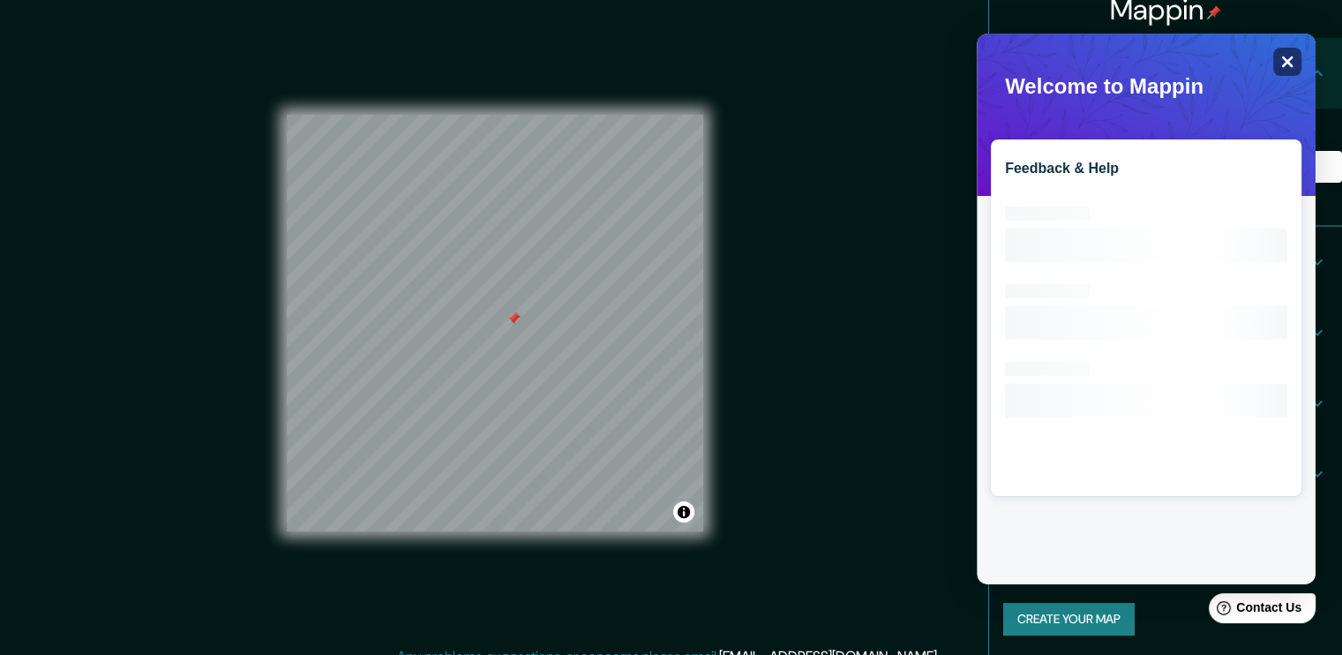
click at [1281, 62] on icon "Close" at bounding box center [1286, 61] width 13 height 13
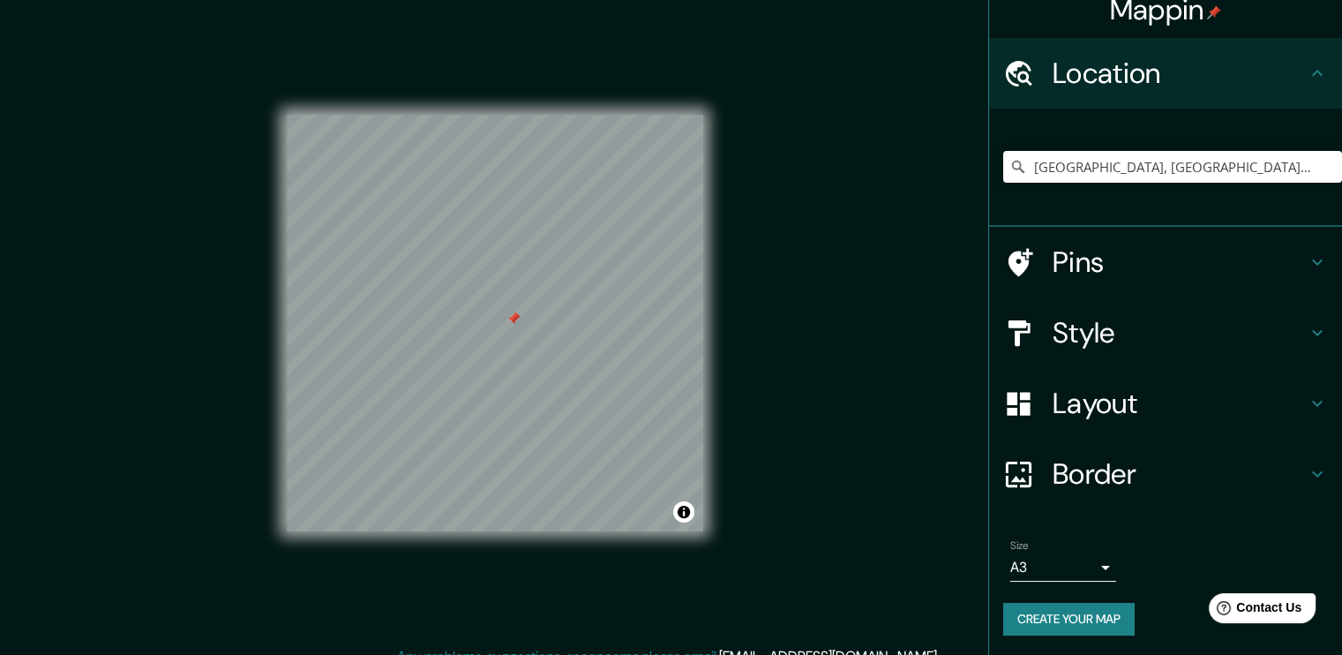
click at [1075, 611] on button "Create your map" at bounding box center [1068, 619] width 131 height 33
